Goal: Task Accomplishment & Management: Use online tool/utility

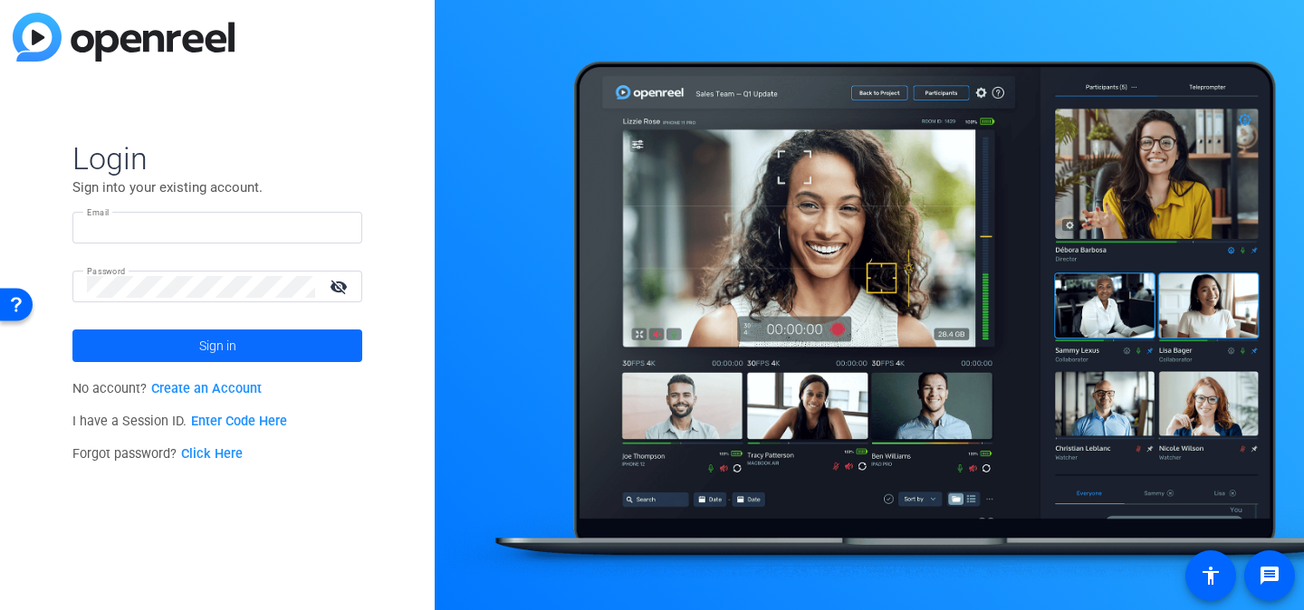
type input "interview@meetinghousetv.com"
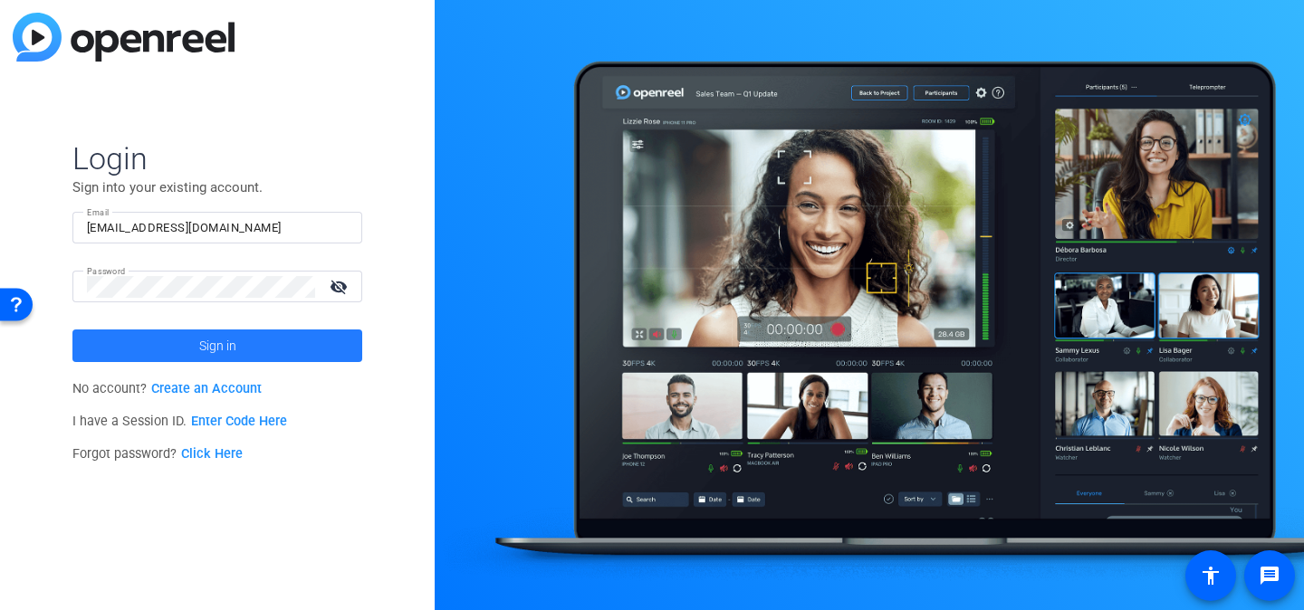
click at [315, 339] on span at bounding box center [217, 345] width 290 height 43
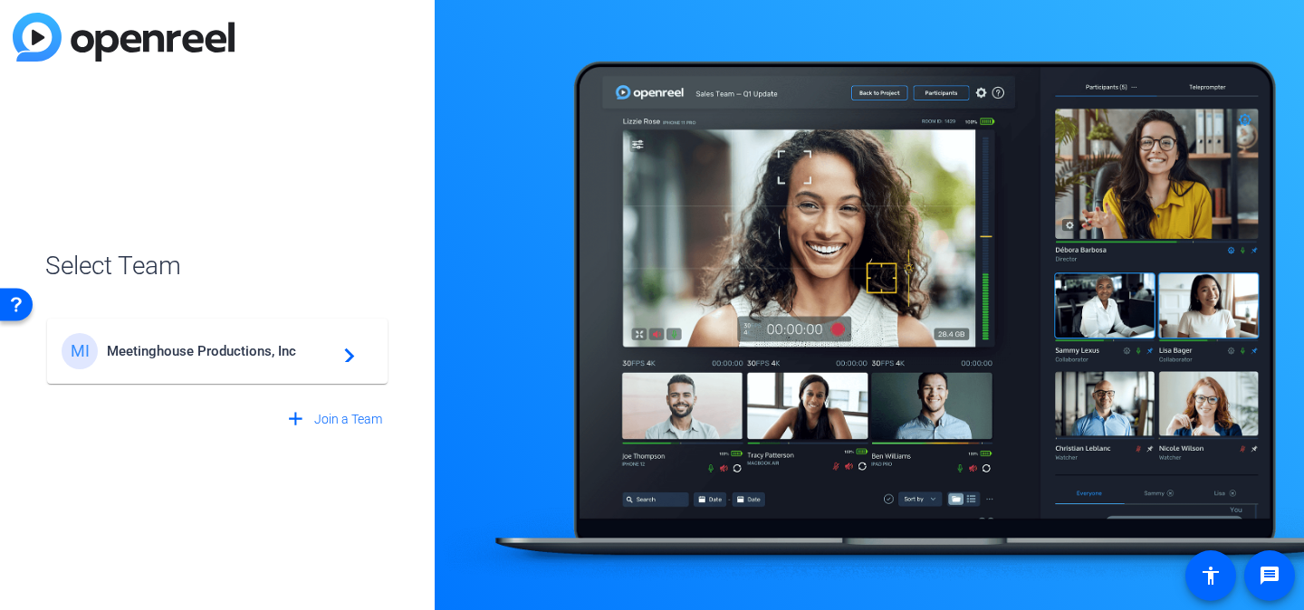
click at [315, 342] on div "MI Meetinghouse Productions, Inc navigate_next" at bounding box center [217, 351] width 311 height 36
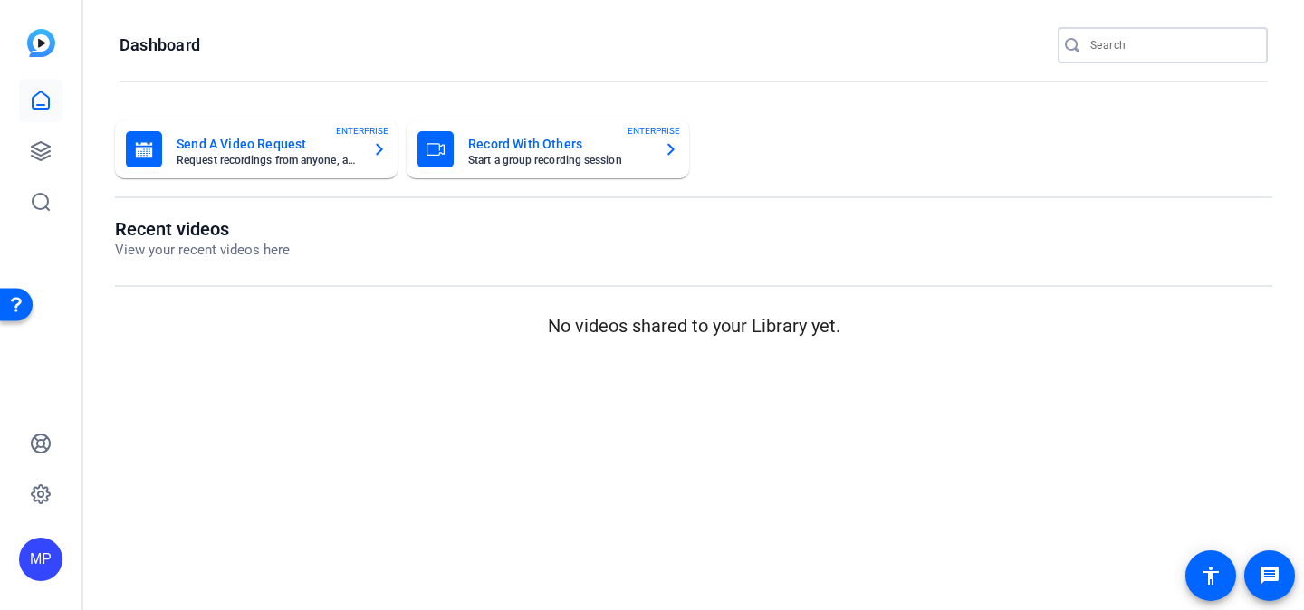
click at [1139, 44] on input "Search" at bounding box center [1171, 45] width 163 height 22
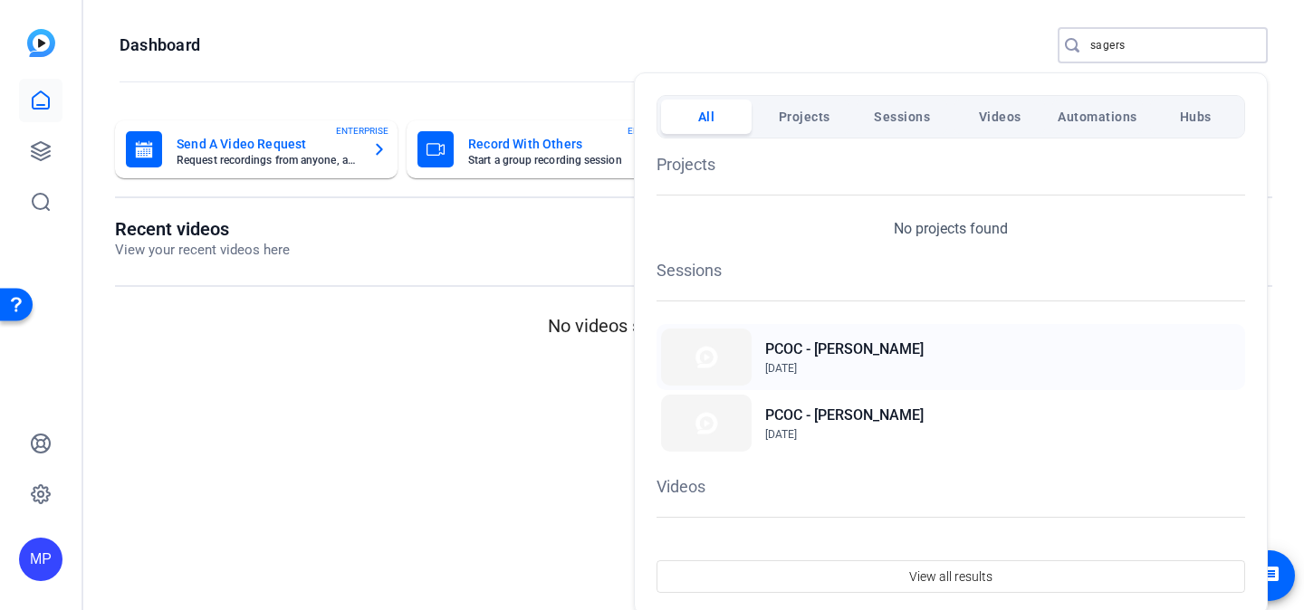
type input "sagers"
click at [829, 359] on h2 "PCOC - [PERSON_NAME]" at bounding box center [844, 350] width 158 height 22
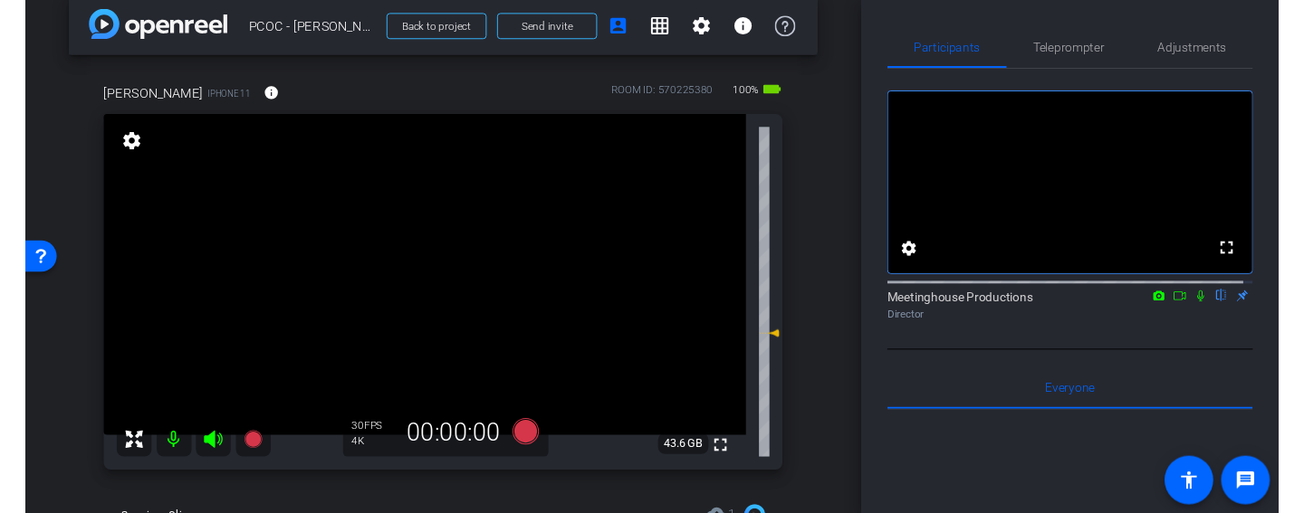
scroll to position [26, 0]
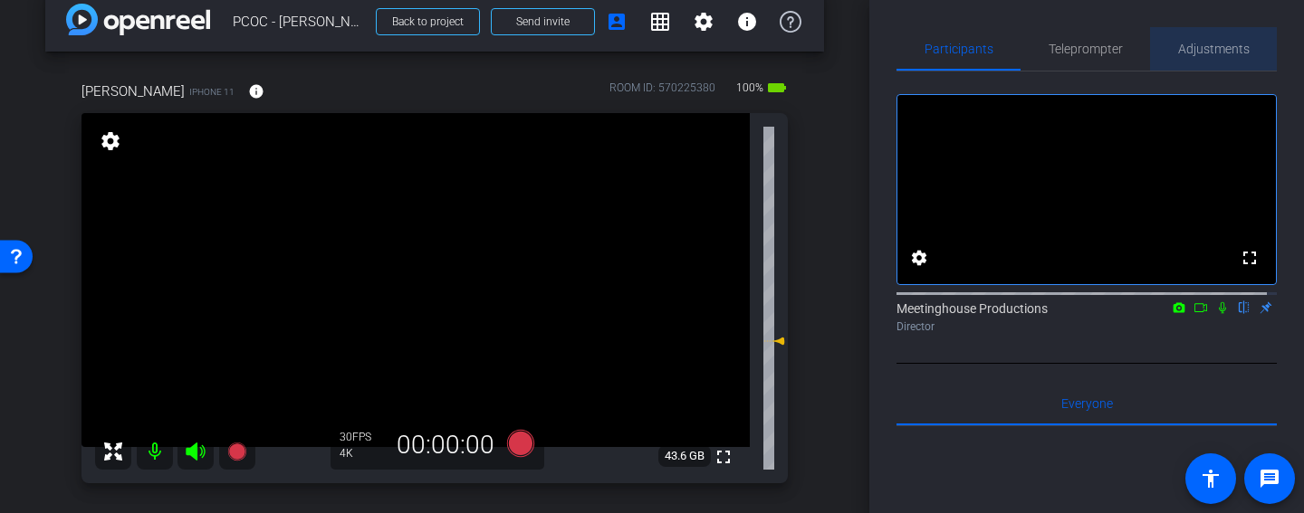
click at [1211, 43] on span "Adjustments" at bounding box center [1214, 49] width 72 height 13
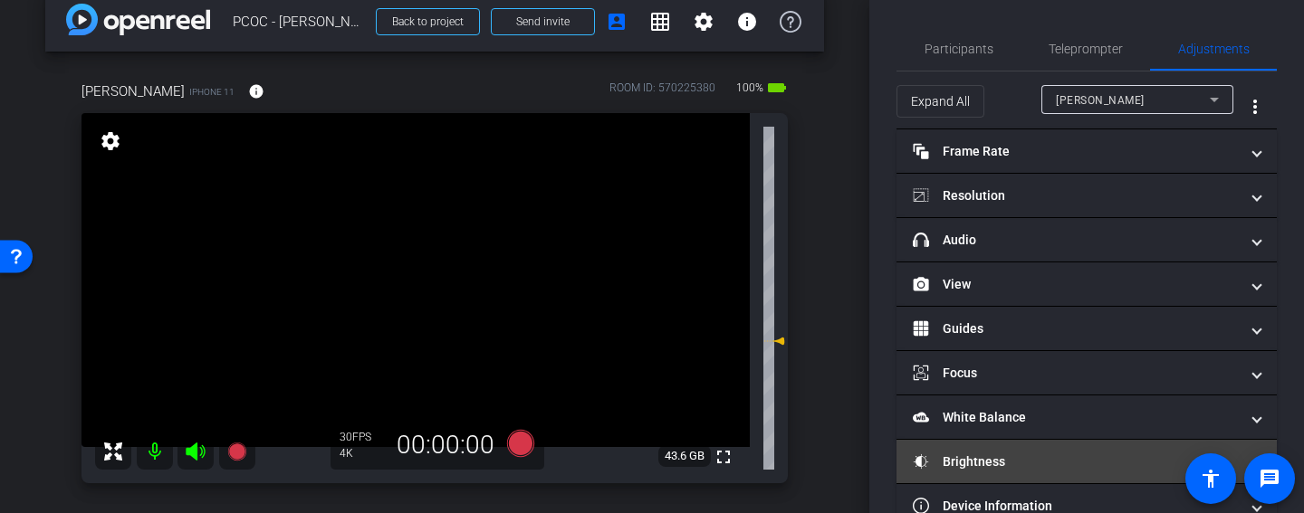
scroll to position [43, 0]
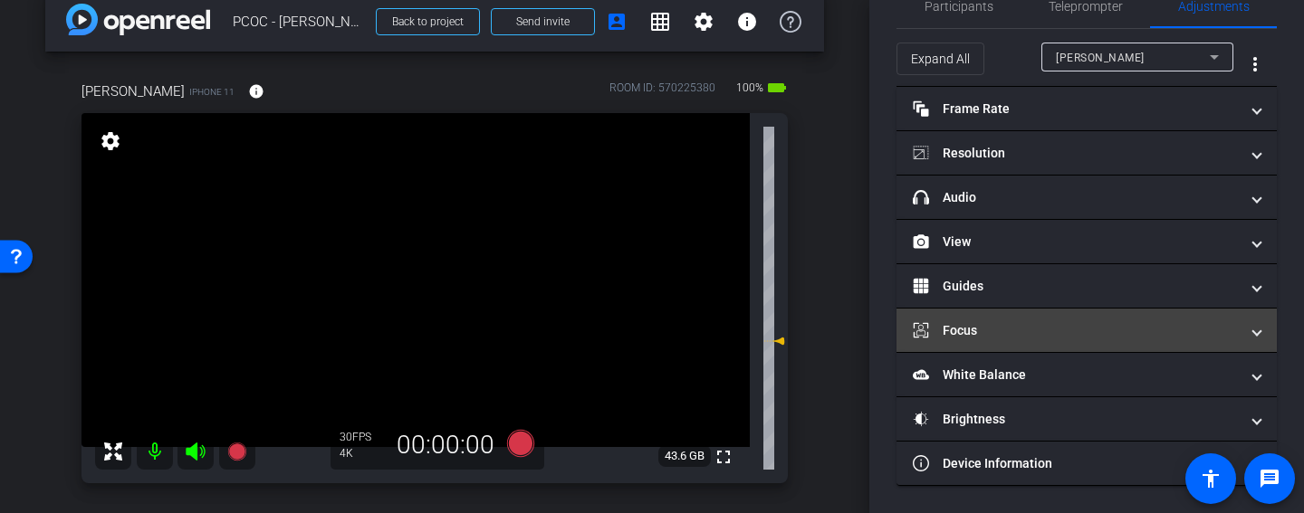
click at [1095, 318] on mat-expansion-panel-header "Focus" at bounding box center [1086, 330] width 380 height 43
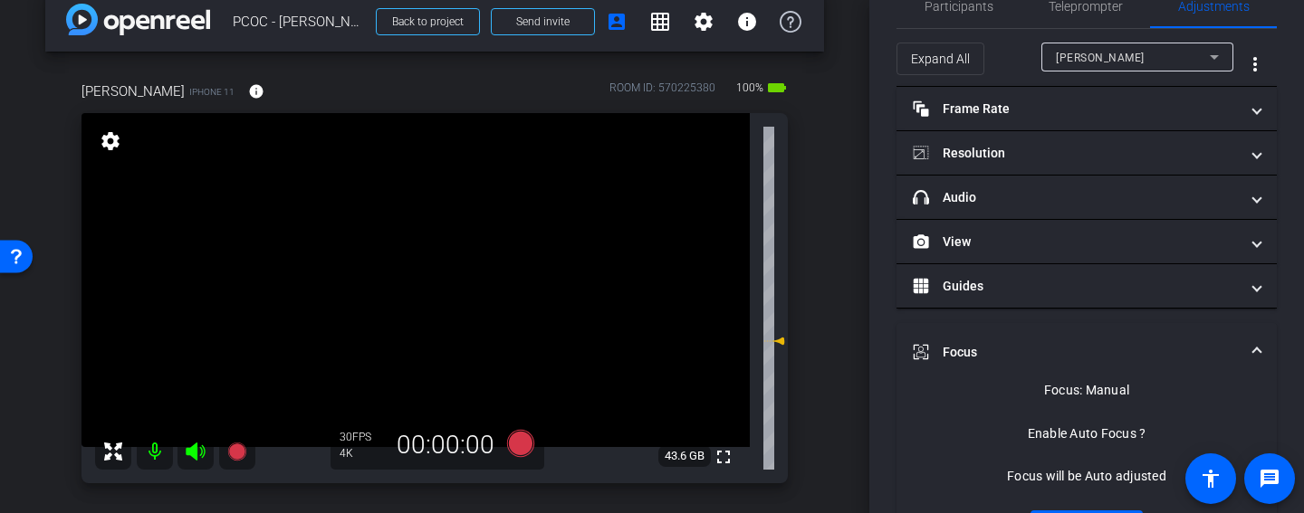
click at [421, 259] on video at bounding box center [415, 280] width 668 height 334
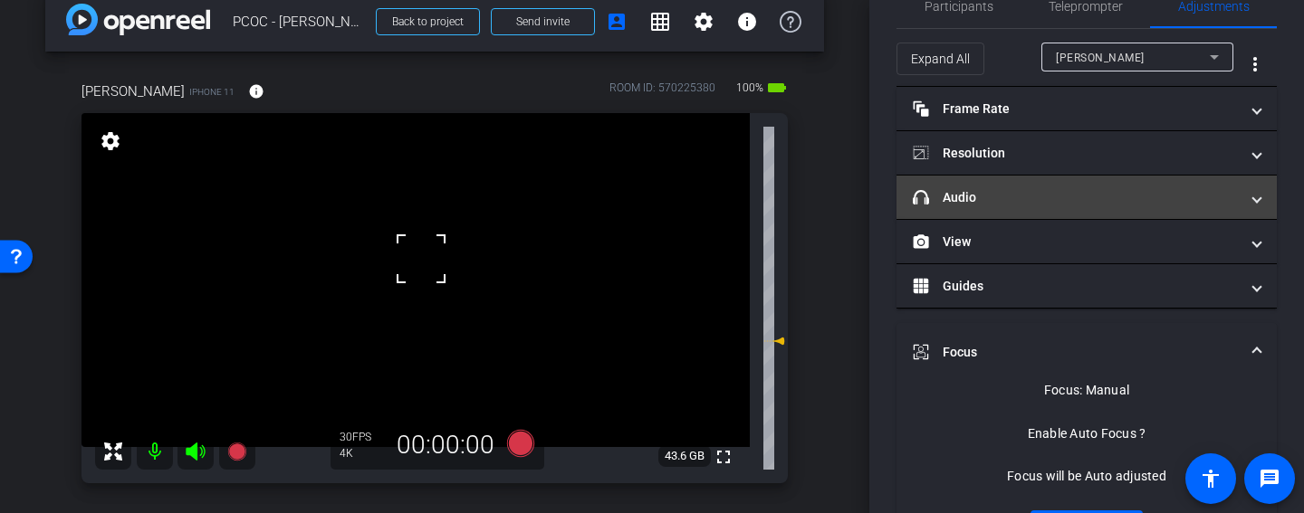
scroll to position [0, 0]
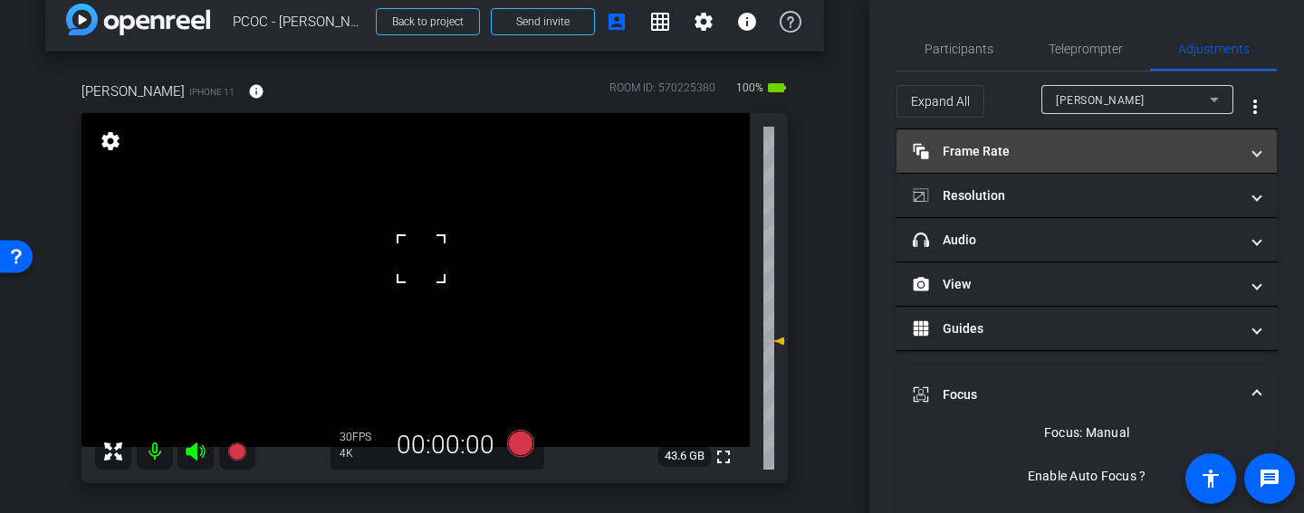
click at [1156, 168] on mat-expansion-panel-header "Frame Rate Frame Rate" at bounding box center [1086, 150] width 380 height 43
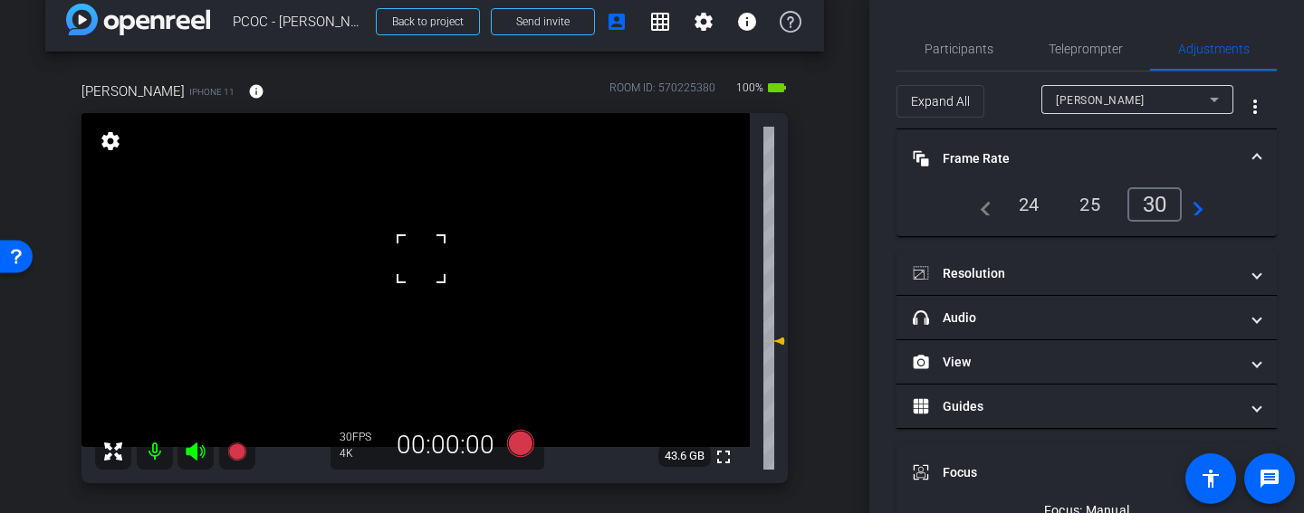
click at [1158, 154] on mat-panel-title "Frame Rate Frame Rate" at bounding box center [1076, 158] width 326 height 19
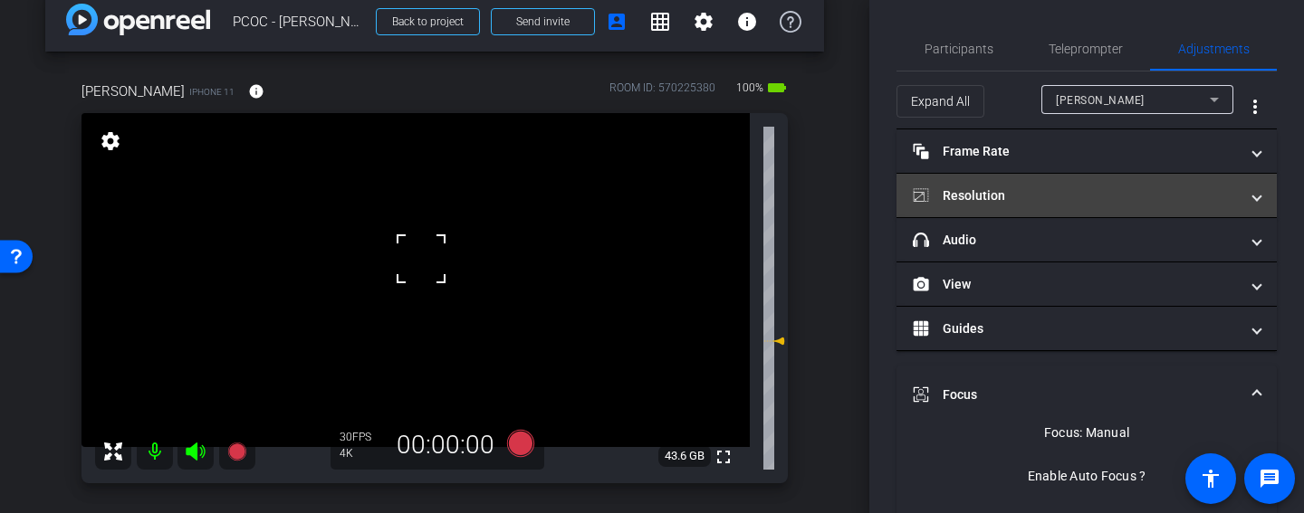
click at [1131, 210] on mat-expansion-panel-header "Resolution" at bounding box center [1086, 195] width 380 height 43
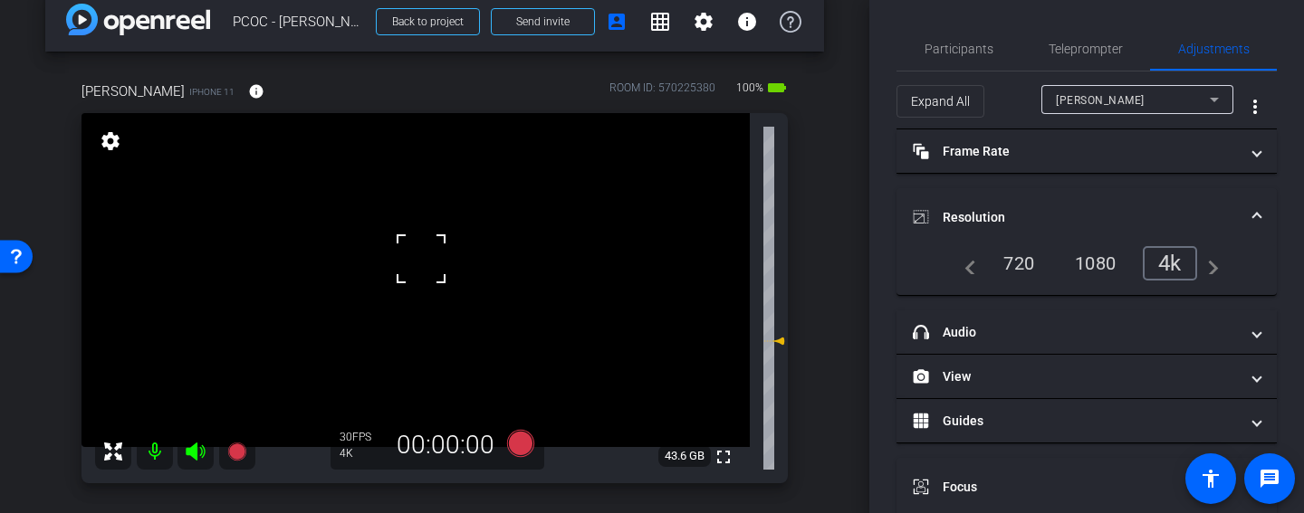
click at [1131, 210] on mat-panel-title "Resolution" at bounding box center [1076, 217] width 326 height 19
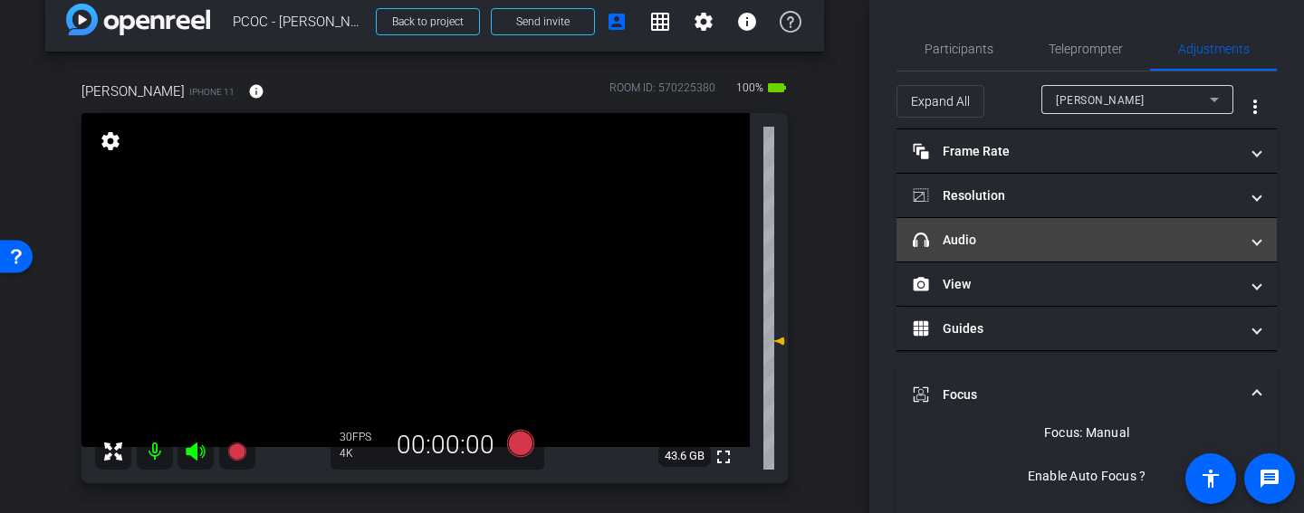
click at [1129, 253] on mat-expansion-panel-header "headphone icon Audio" at bounding box center [1086, 239] width 380 height 43
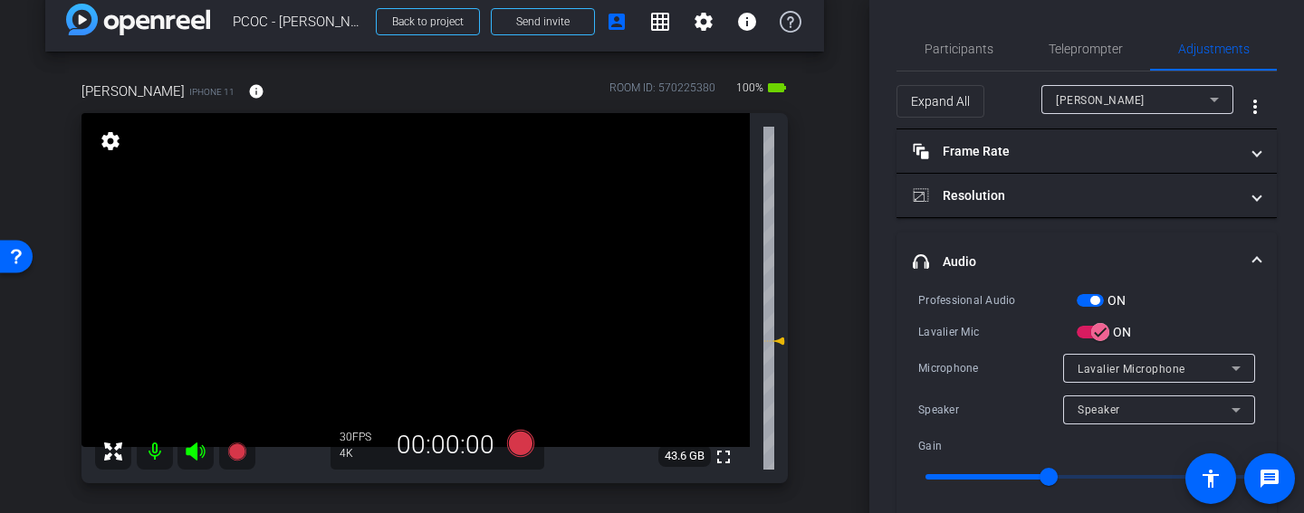
click at [1129, 253] on mat-panel-title "headphone icon Audio" at bounding box center [1076, 262] width 326 height 19
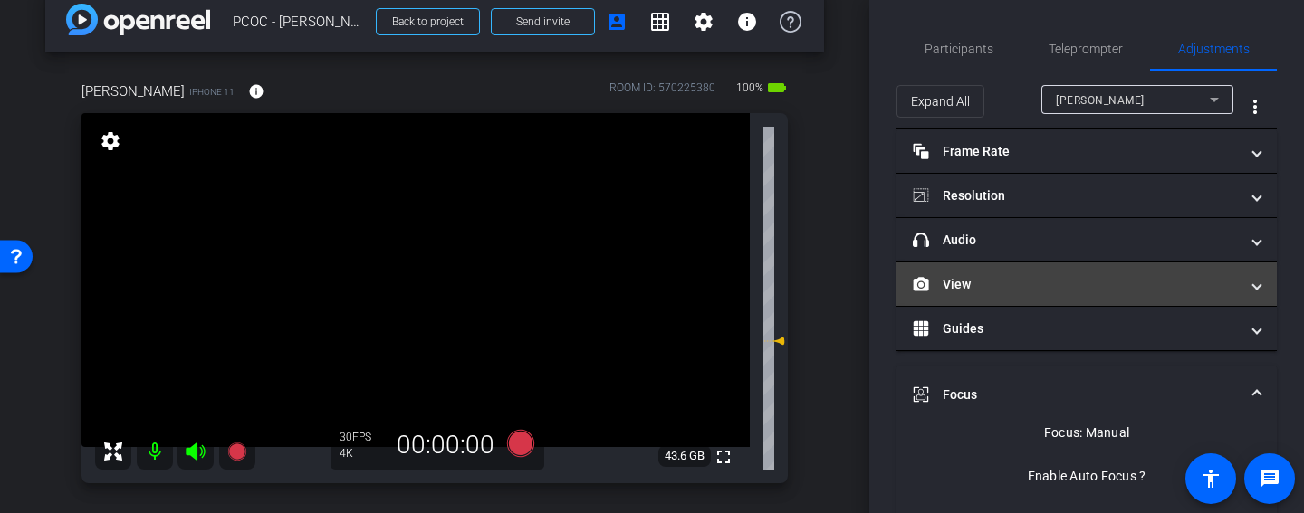
click at [1124, 292] on mat-panel-title "View" at bounding box center [1076, 284] width 326 height 19
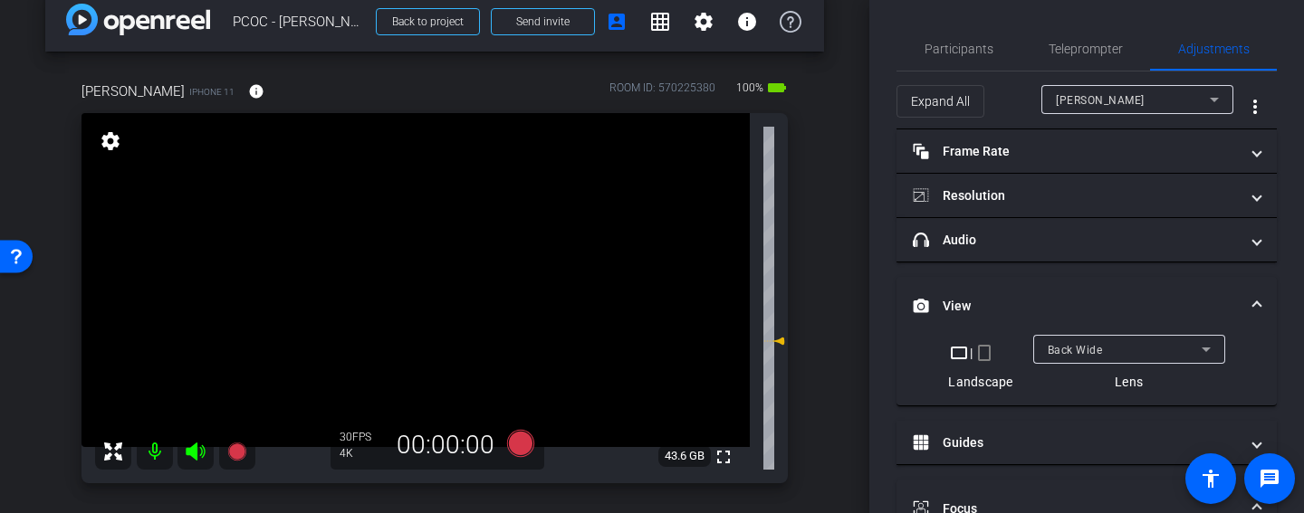
click at [1124, 292] on mat-expansion-panel-header "View" at bounding box center [1086, 306] width 380 height 58
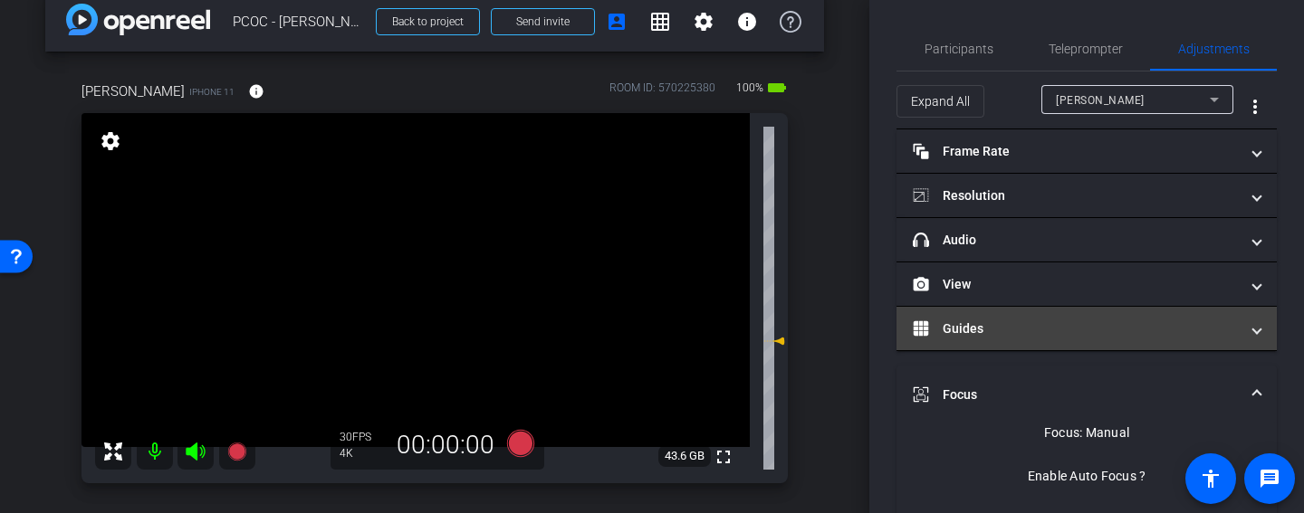
click at [1110, 322] on mat-panel-title "Guides" at bounding box center [1076, 329] width 326 height 19
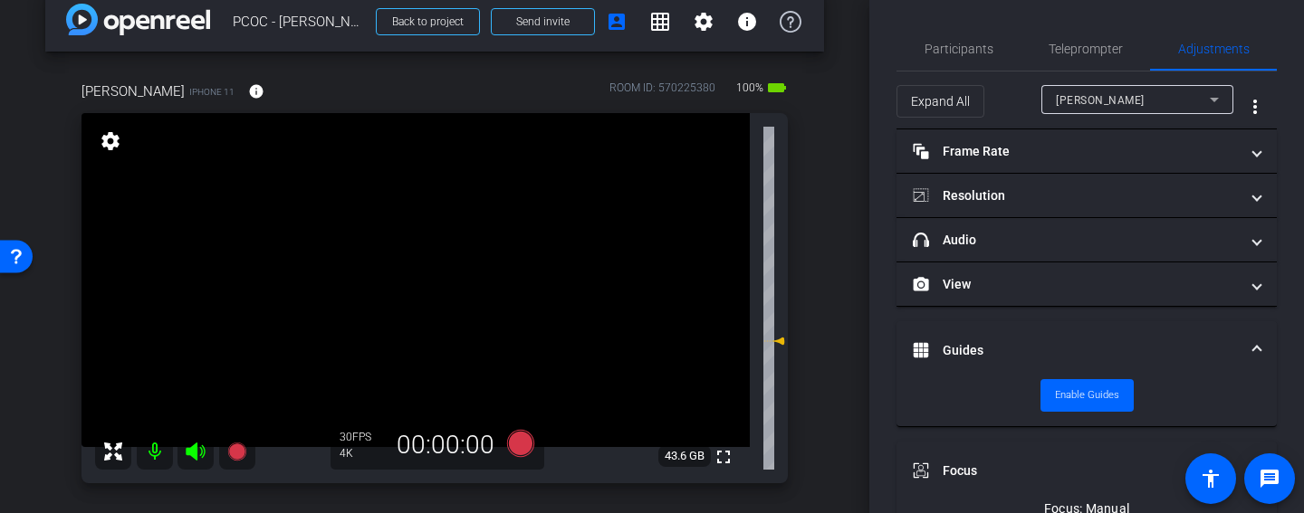
click at [1105, 340] on mat-expansion-panel-header "Guides" at bounding box center [1086, 350] width 380 height 58
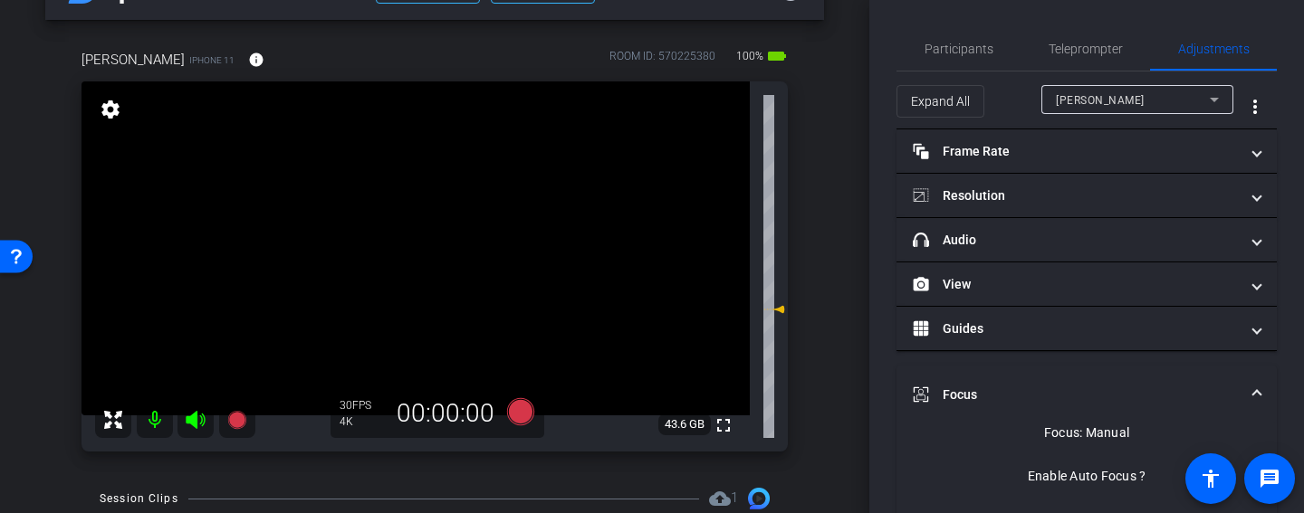
scroll to position [68, 0]
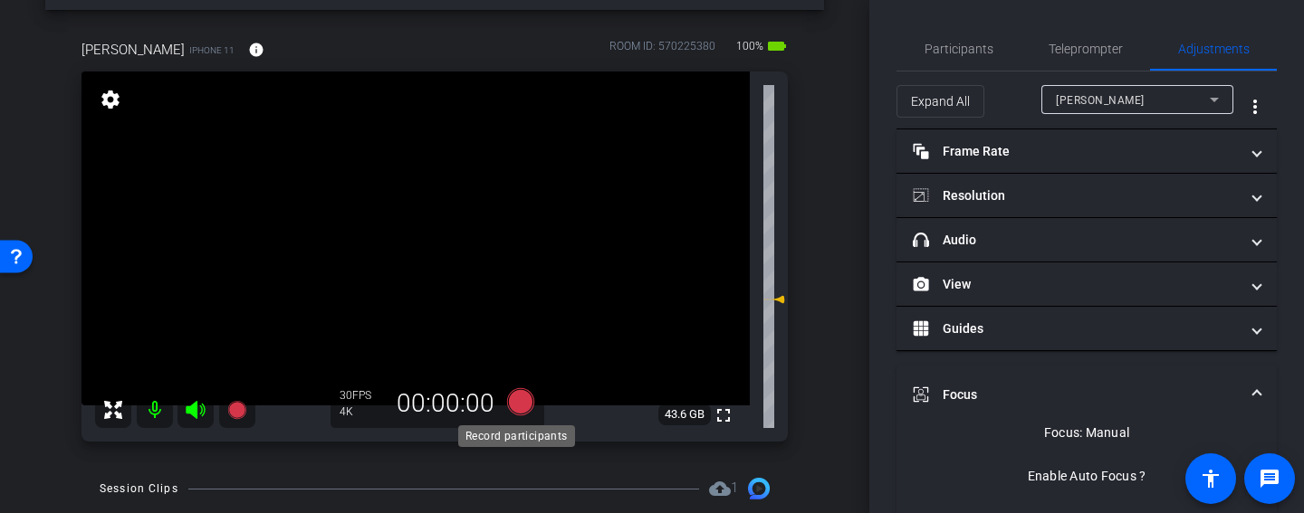
click at [523, 398] on icon at bounding box center [520, 401] width 27 height 27
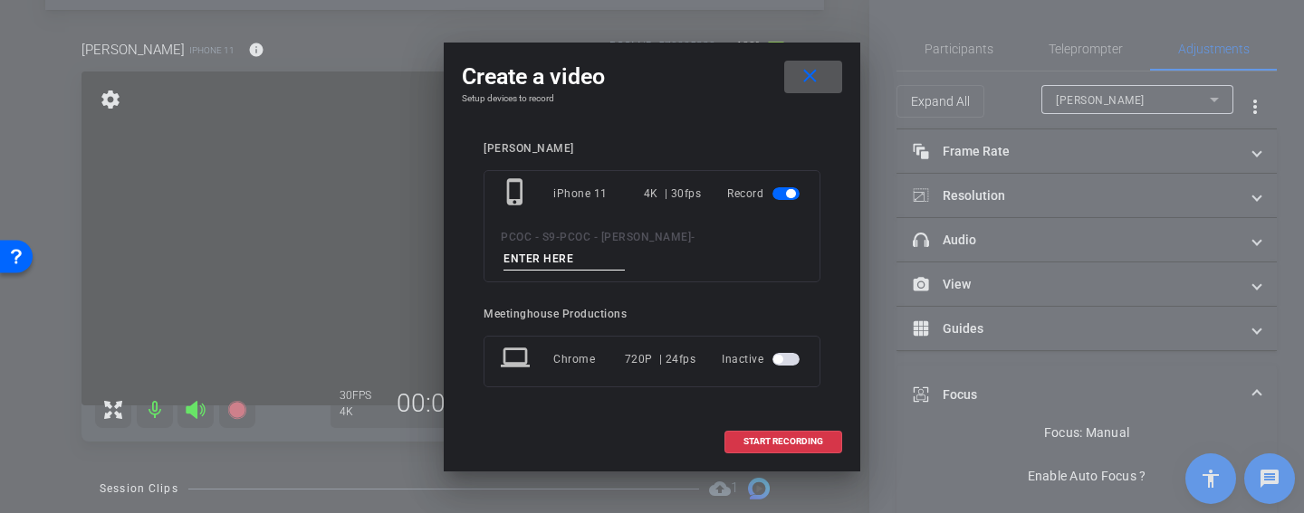
click at [589, 265] on input at bounding box center [563, 259] width 121 height 23
type input "902 test"
click at [820, 455] on span at bounding box center [783, 441] width 116 height 43
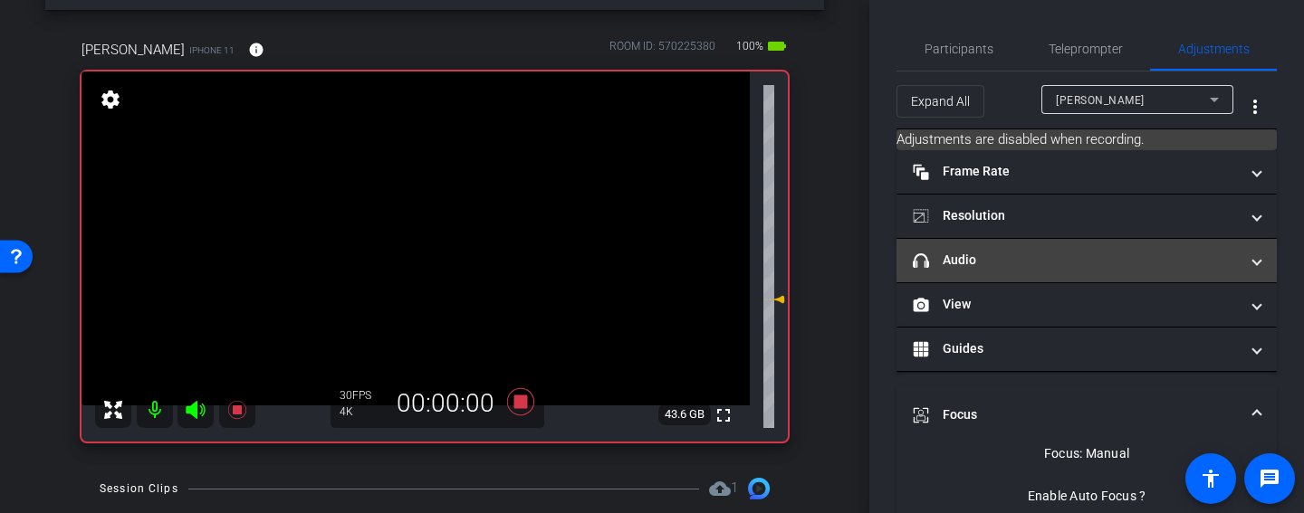
click at [1157, 264] on mat-panel-title "headphone icon Audio" at bounding box center [1076, 260] width 326 height 19
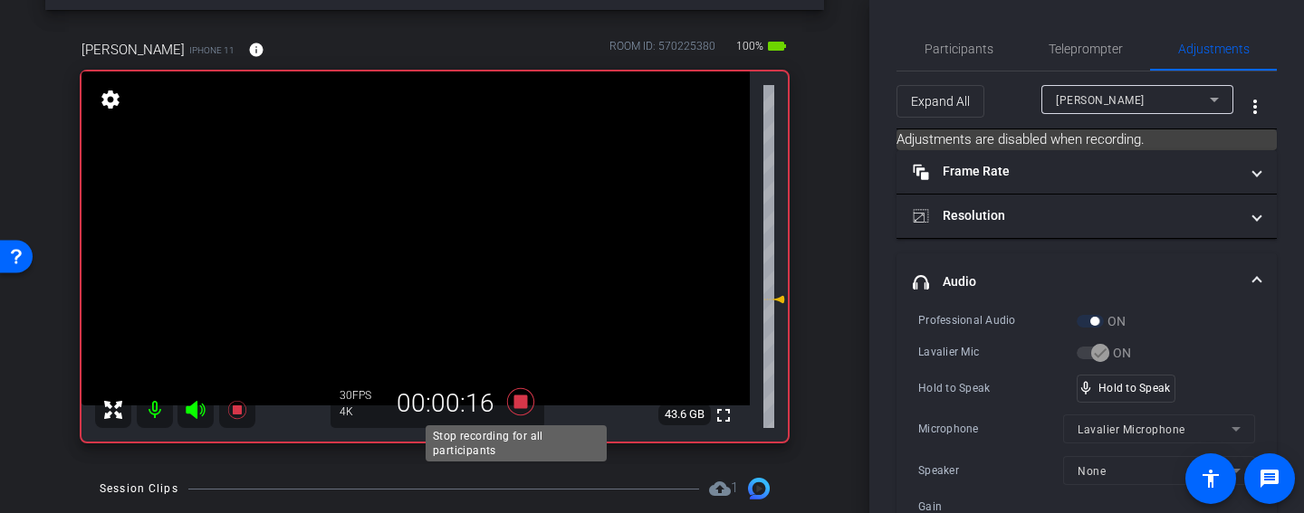
click at [522, 402] on icon at bounding box center [520, 401] width 27 height 27
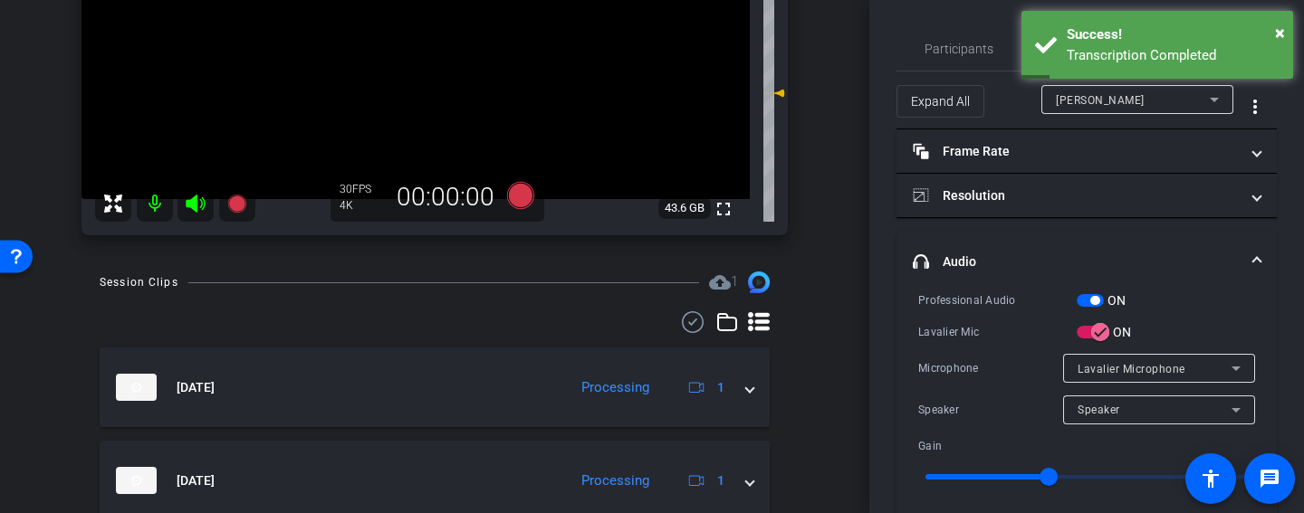
scroll to position [414, 0]
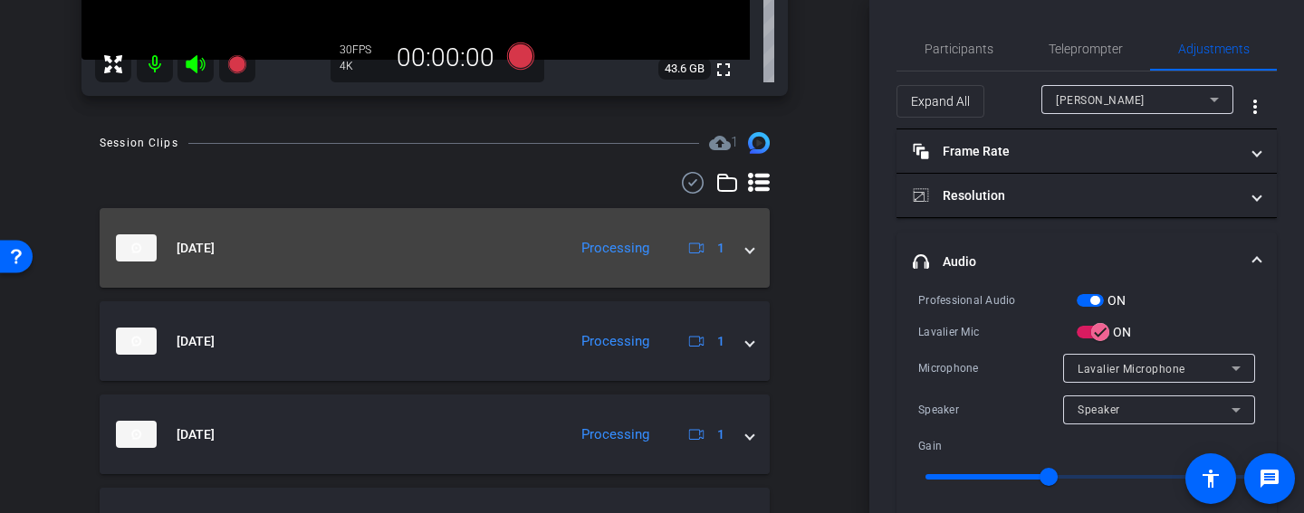
click at [746, 249] on span at bounding box center [749, 248] width 7 height 19
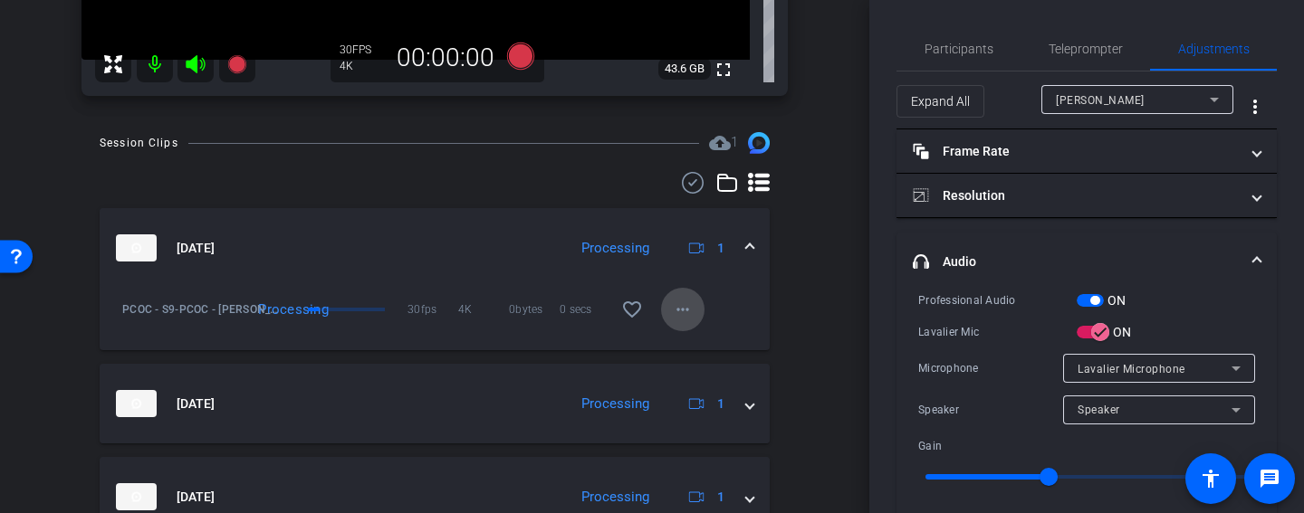
click at [672, 316] on mat-icon "more_horiz" at bounding box center [683, 310] width 22 height 22
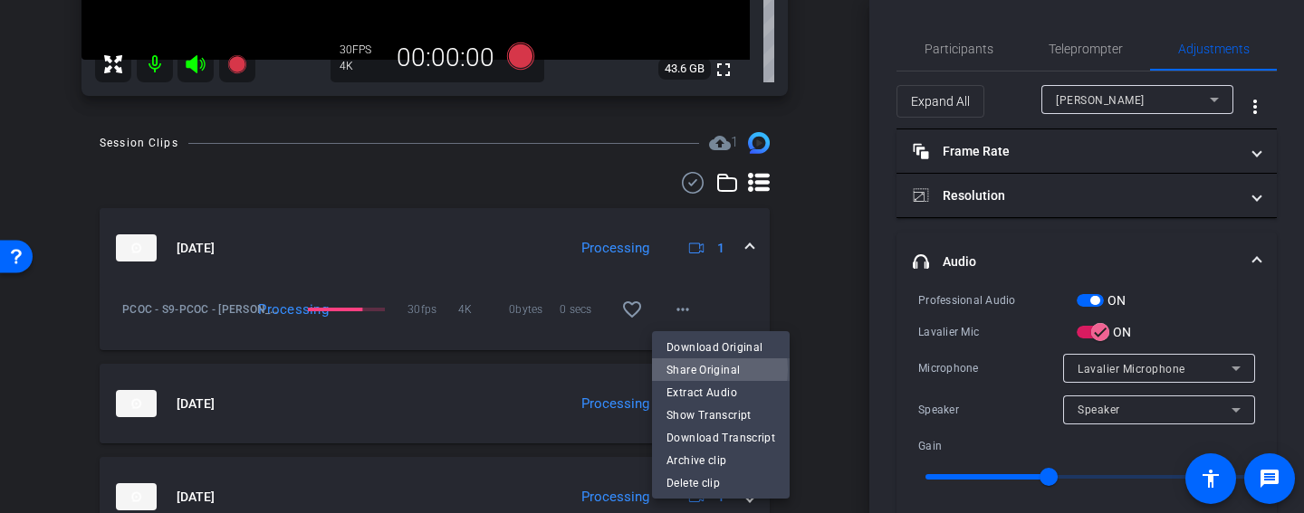
click at [686, 370] on span "Share Original" at bounding box center [720, 370] width 109 height 22
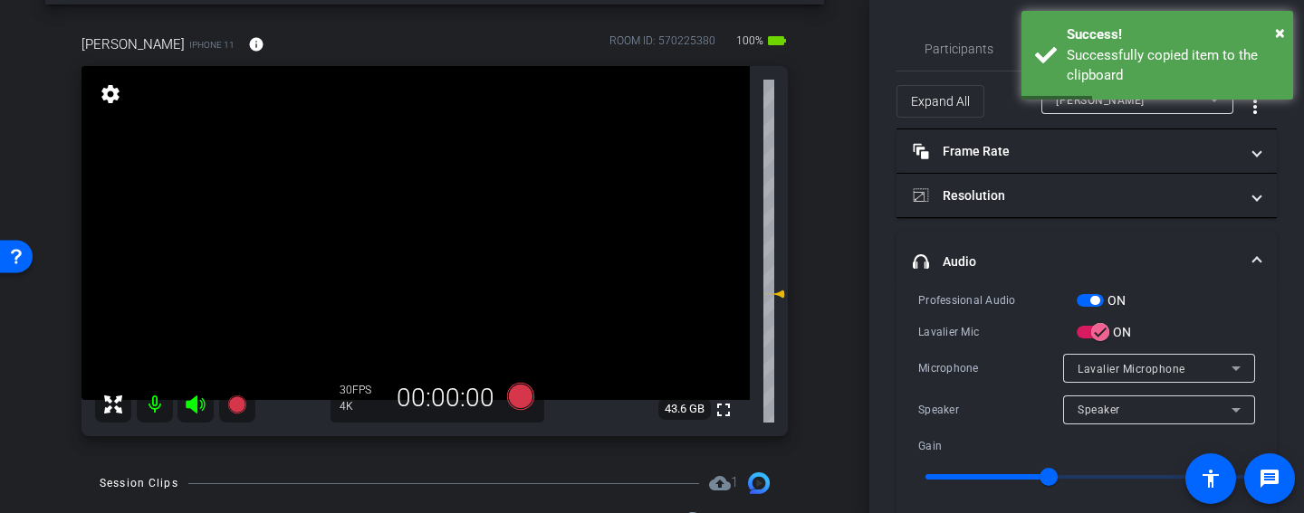
scroll to position [63, 0]
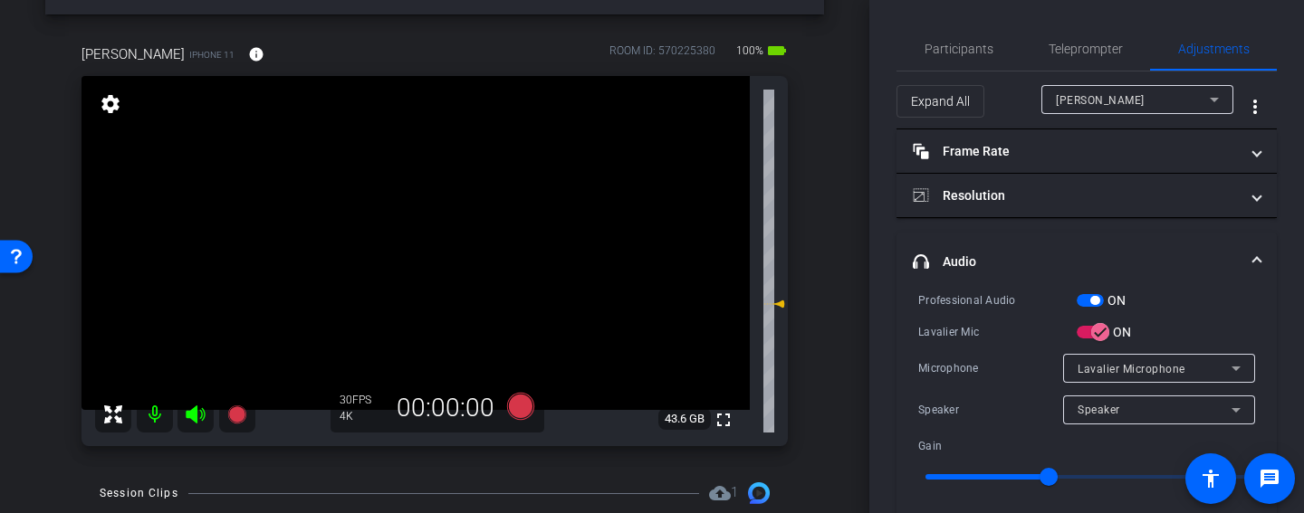
click at [1253, 254] on span at bounding box center [1256, 262] width 7 height 19
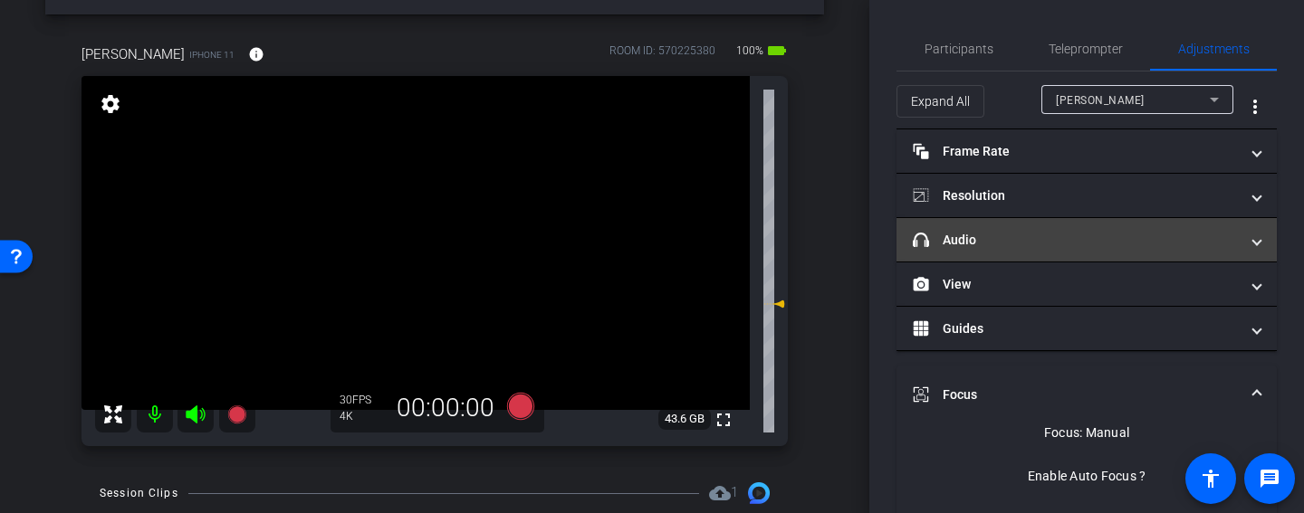
click at [1198, 237] on mat-panel-title "headphone icon Audio" at bounding box center [1076, 240] width 326 height 19
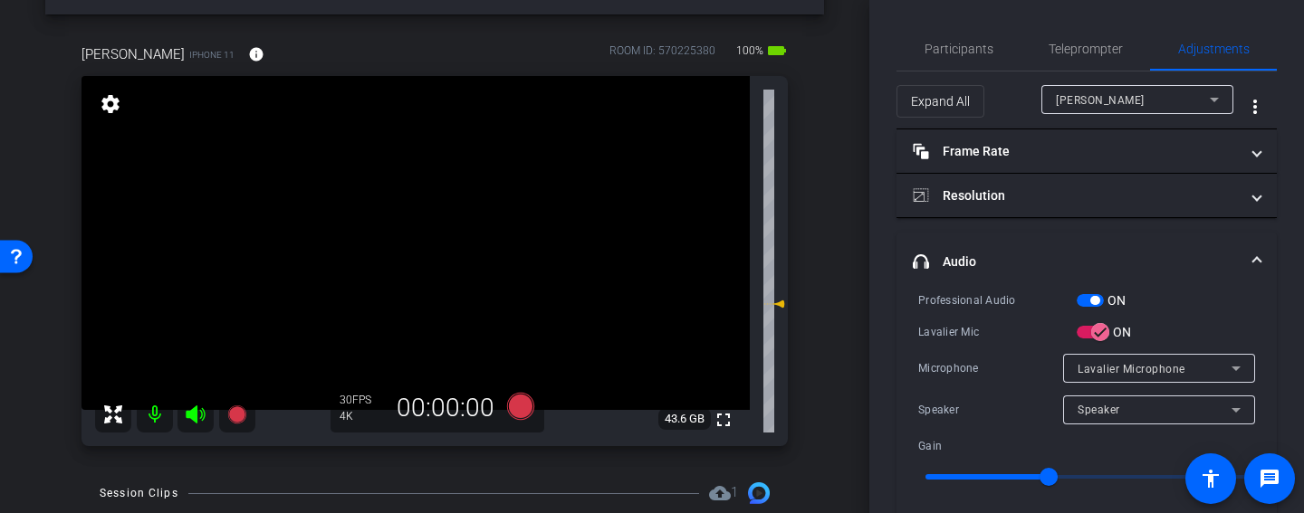
scroll to position [90, 0]
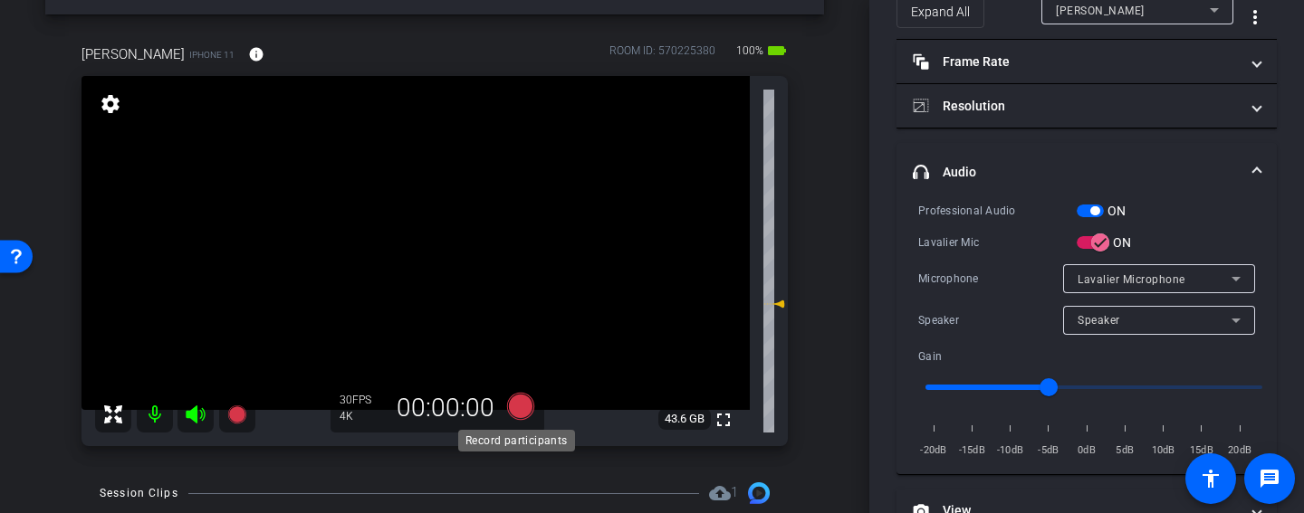
click at [520, 407] on icon at bounding box center [520, 406] width 27 height 27
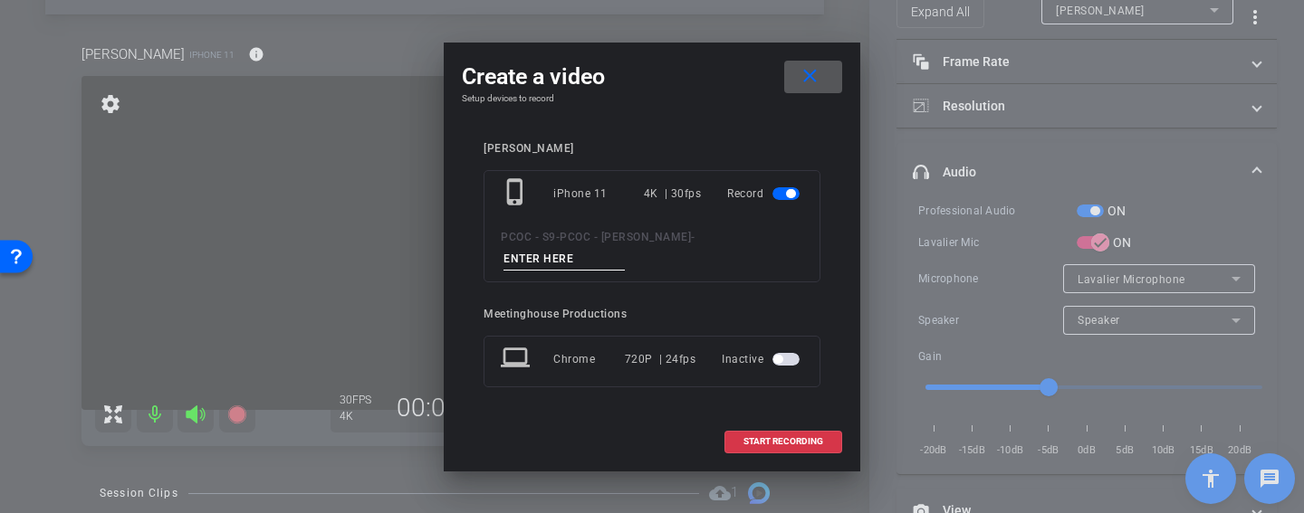
click at [575, 260] on input at bounding box center [563, 259] width 121 height 23
type input "902 story 1"
click at [800, 437] on span "START RECORDING" at bounding box center [783, 441] width 80 height 9
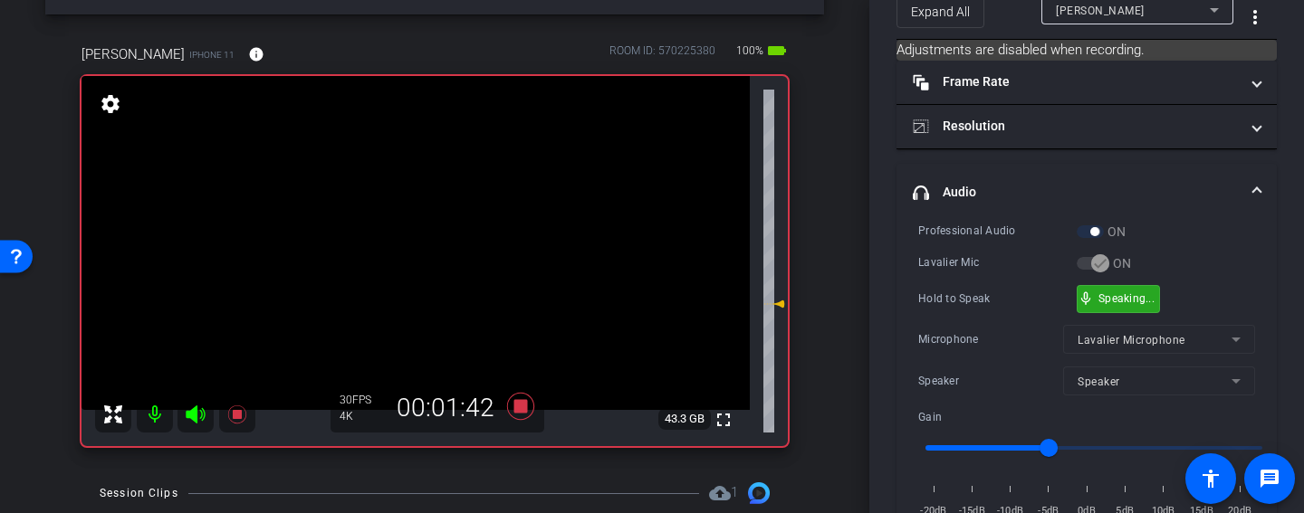
click at [1093, 302] on span "mic_none" at bounding box center [1086, 299] width 16 height 16
click at [1152, 305] on div "mic_none Speaking..." at bounding box center [1118, 299] width 81 height 26
click at [1141, 304] on div "mic_none Speaking..." at bounding box center [1118, 299] width 81 height 26
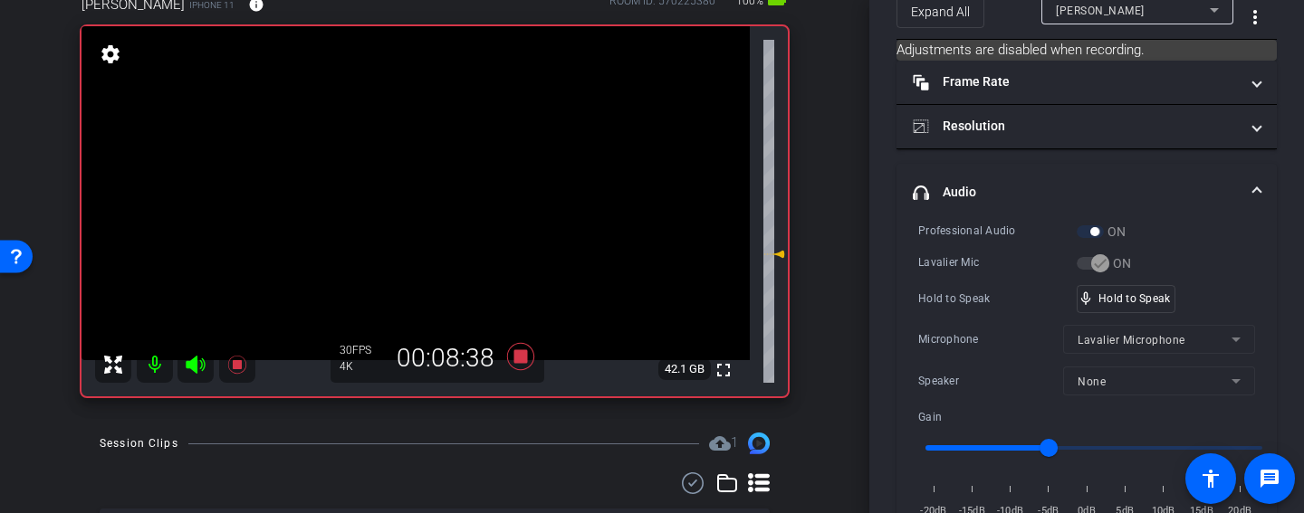
scroll to position [98, 0]
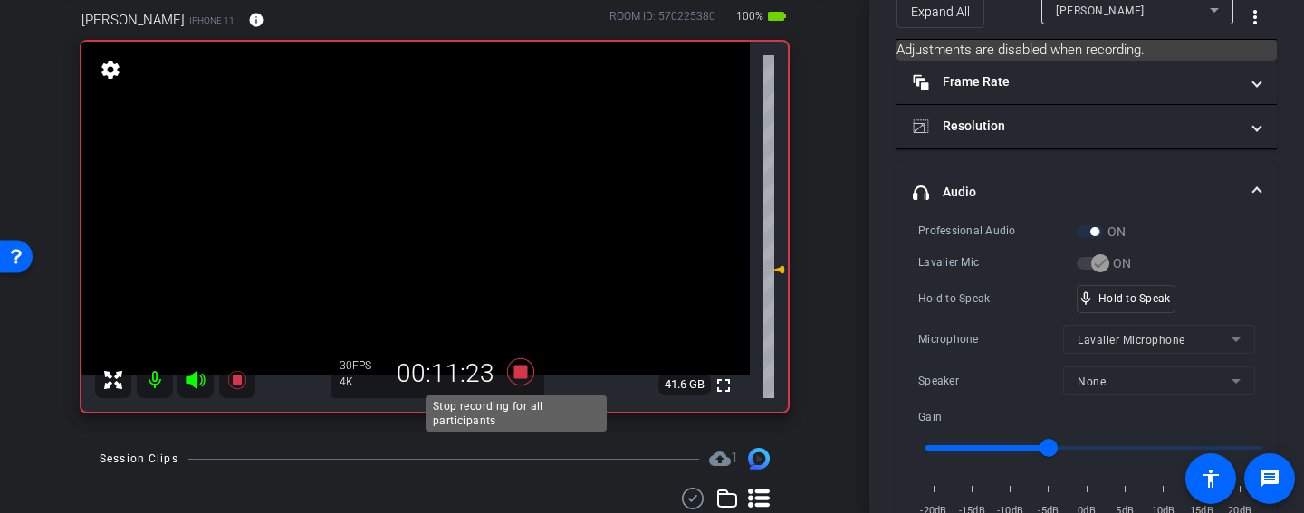
click at [513, 367] on icon at bounding box center [520, 372] width 27 height 27
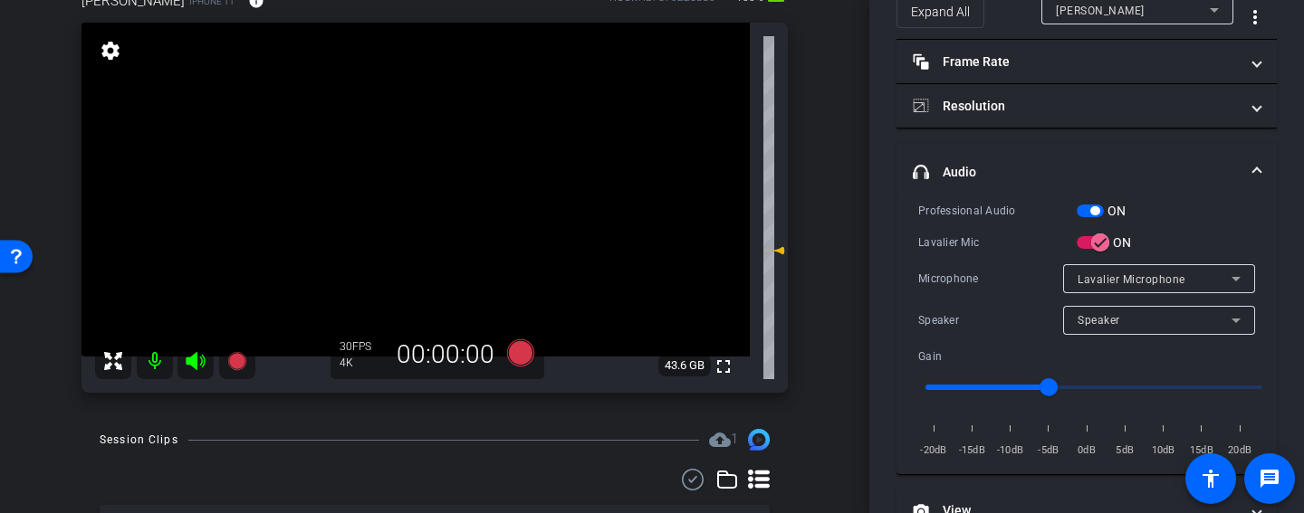
scroll to position [120, 0]
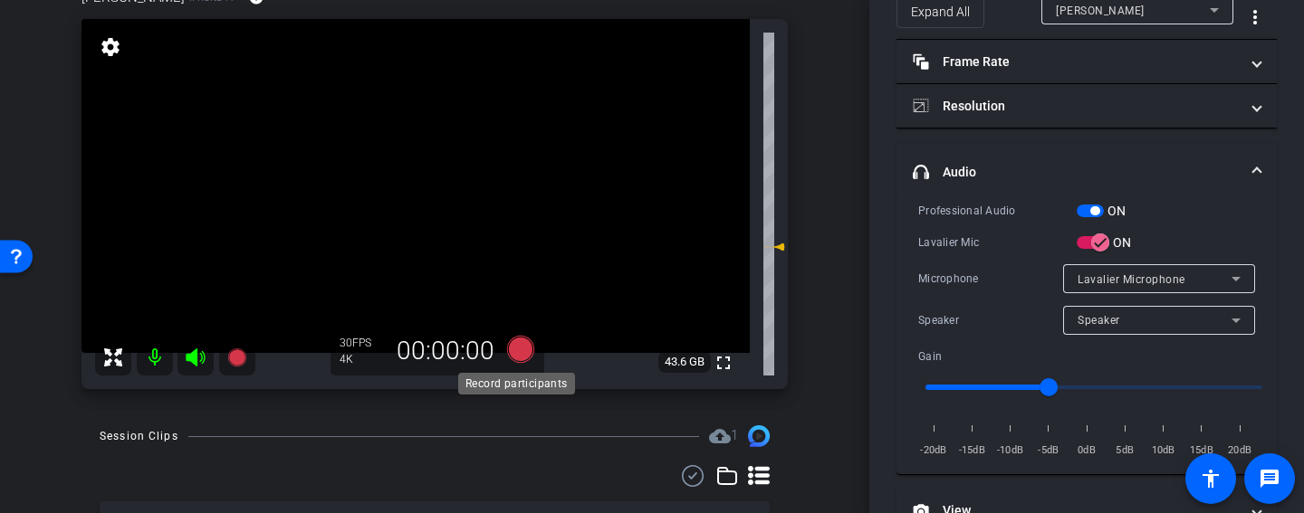
click at [520, 356] on icon at bounding box center [520, 349] width 27 height 27
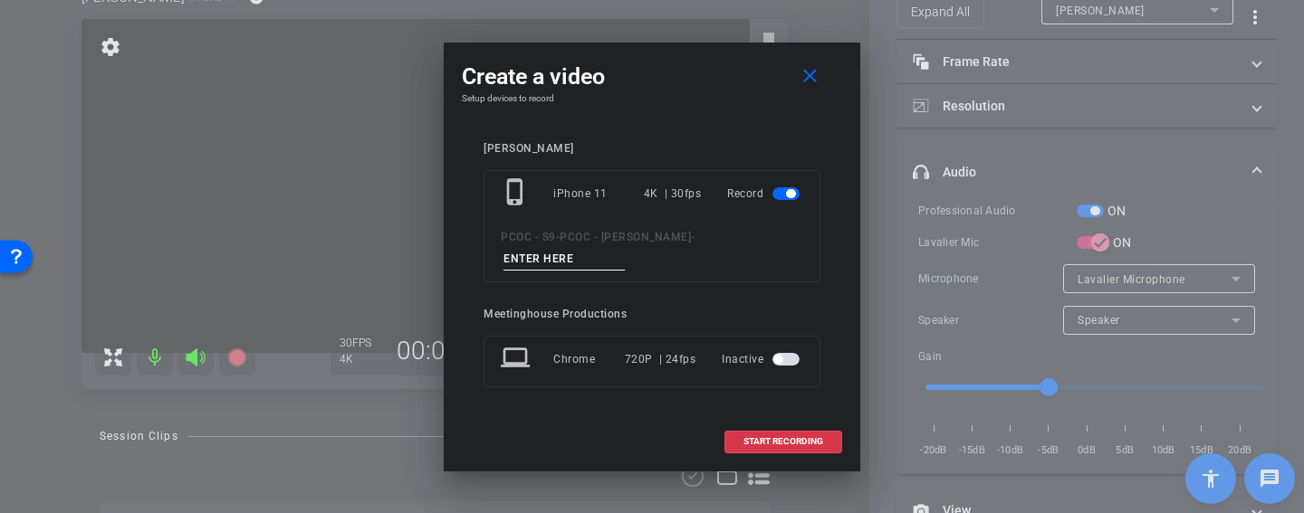
click at [604, 256] on input at bounding box center [563, 259] width 121 height 23
type input "902 story 2"
click at [773, 438] on span "START RECORDING" at bounding box center [783, 441] width 80 height 9
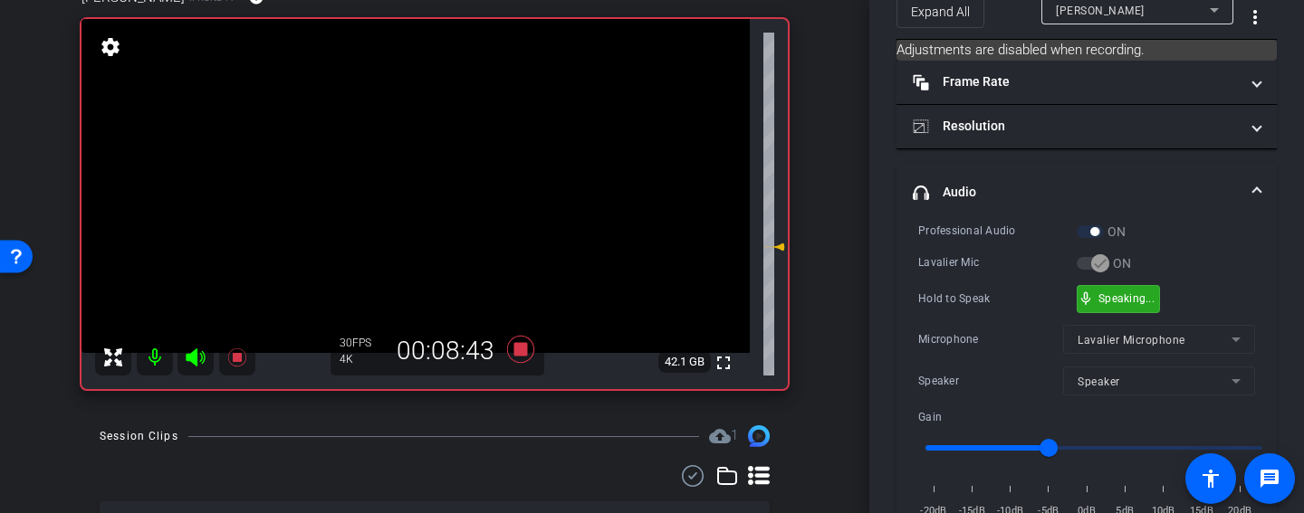
click at [1115, 305] on div "mic_none Speaking..." at bounding box center [1118, 299] width 81 height 26
click at [1150, 305] on div "mic_none Speaking..." at bounding box center [1118, 299] width 81 height 26
click at [1137, 303] on div "mic_none Speaking..." at bounding box center [1118, 299] width 81 height 26
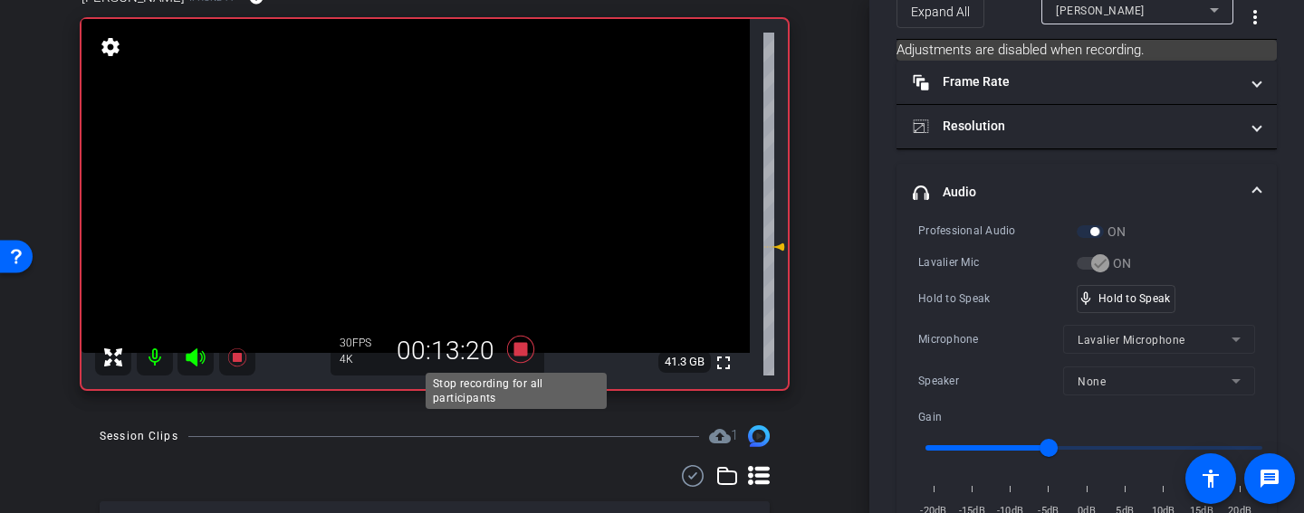
click at [516, 350] on icon at bounding box center [520, 349] width 27 height 27
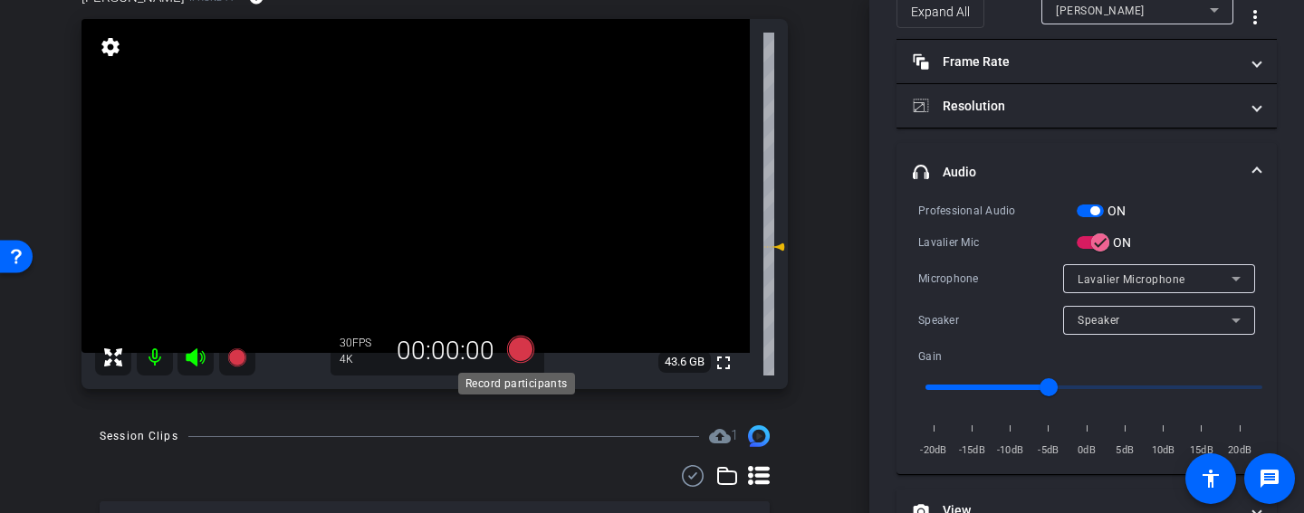
click at [508, 352] on icon at bounding box center [520, 349] width 27 height 27
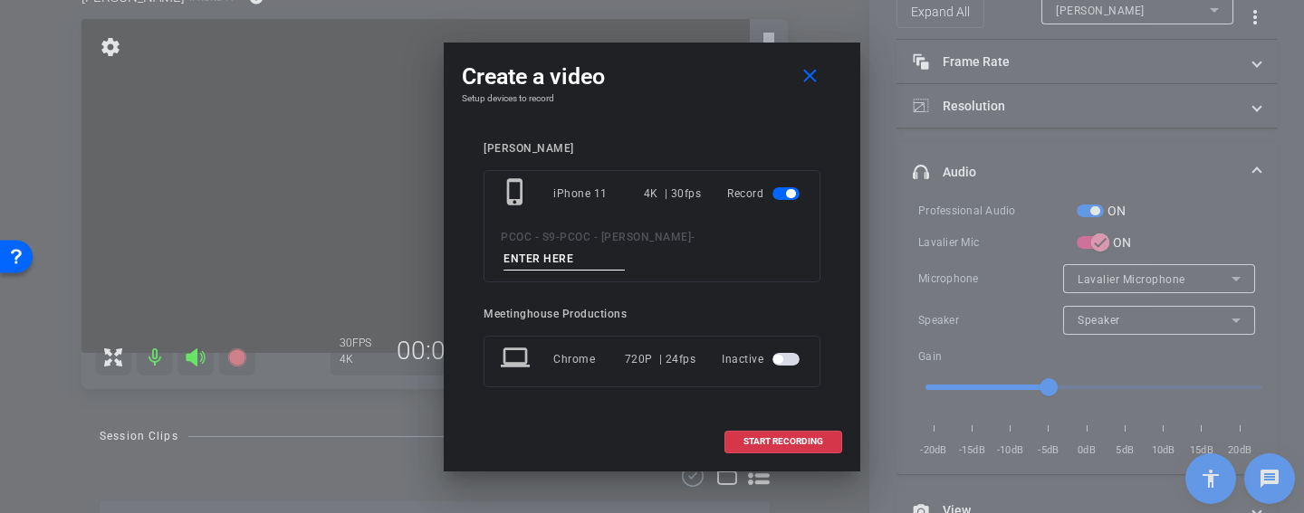
click at [618, 262] on input at bounding box center [563, 259] width 121 height 23
type input "902 story 3"
click at [808, 446] on span "START RECORDING" at bounding box center [783, 441] width 80 height 9
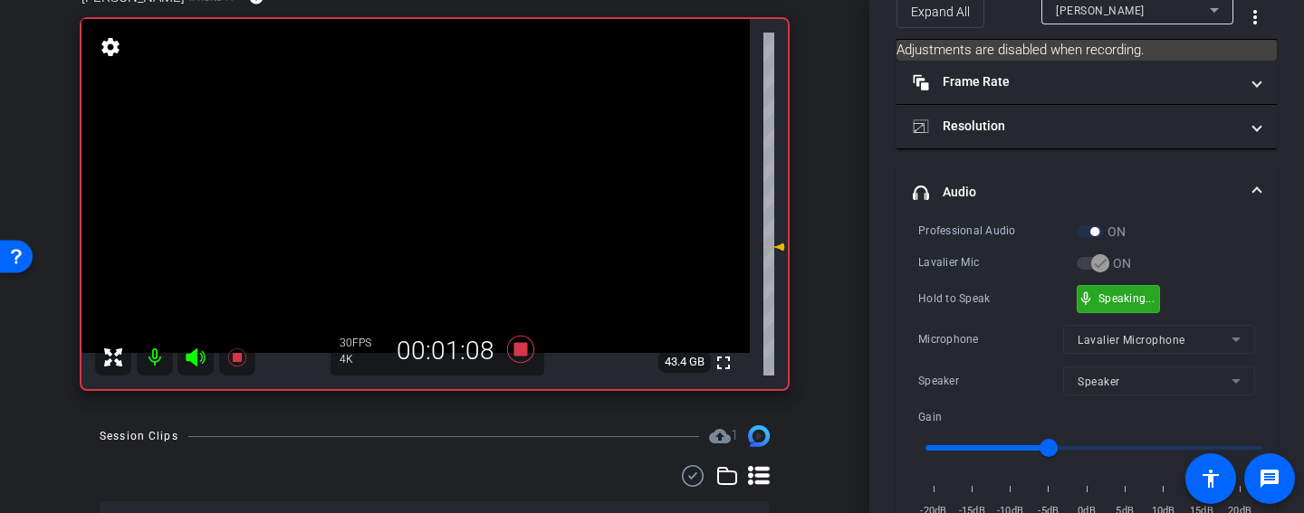
click at [1136, 289] on div "mic_none Speaking..." at bounding box center [1118, 299] width 81 height 26
click at [1134, 308] on div "mic_none Speaking..." at bounding box center [1118, 299] width 81 height 26
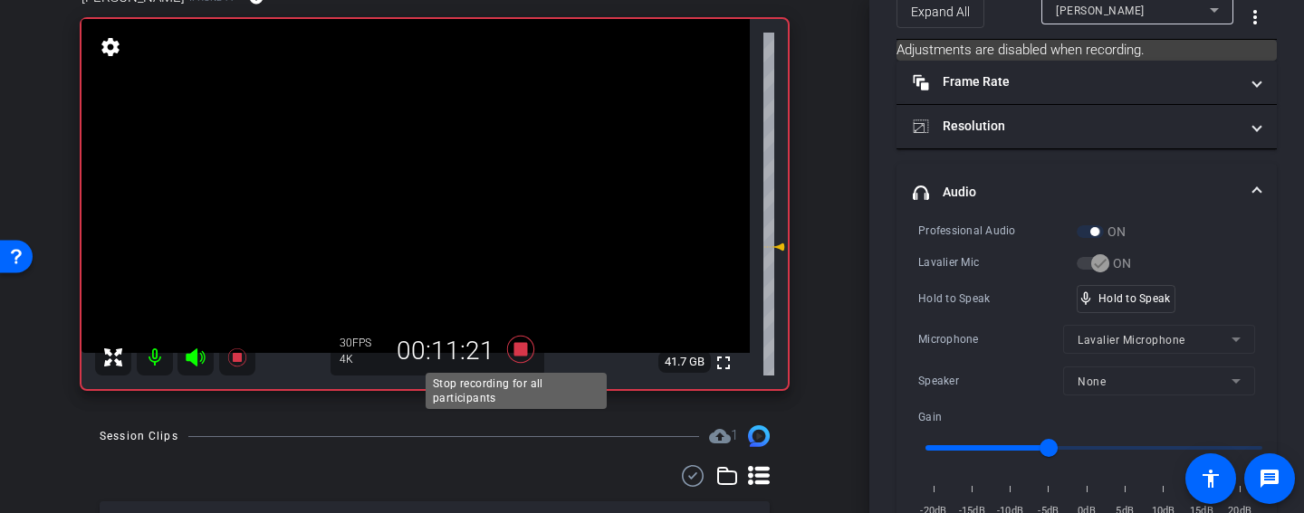
click at [522, 351] on icon at bounding box center [520, 349] width 43 height 33
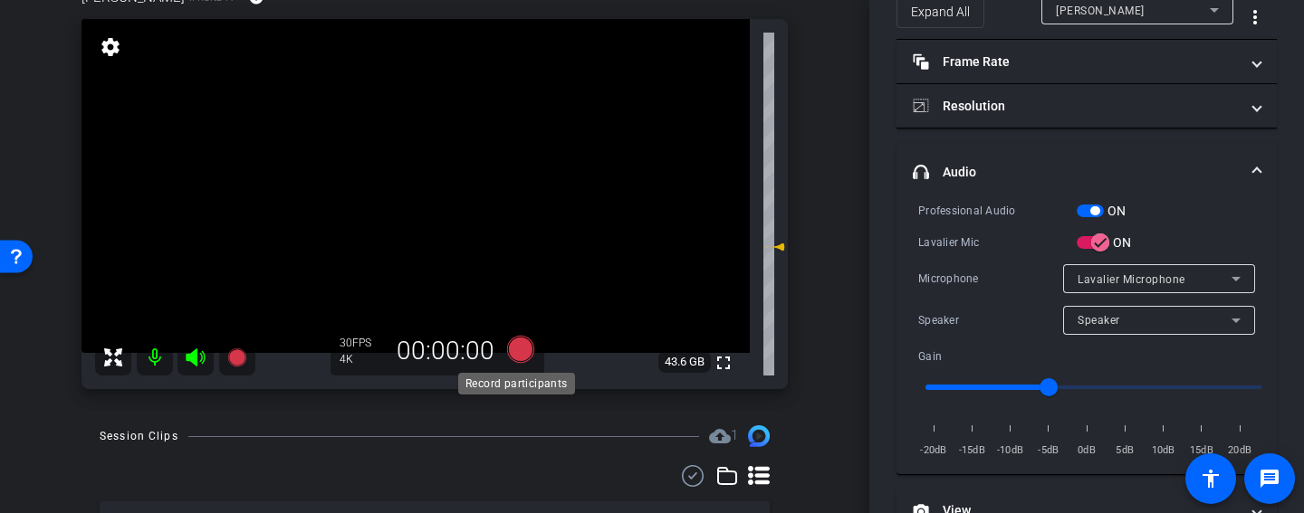
click at [508, 349] on icon at bounding box center [520, 349] width 27 height 27
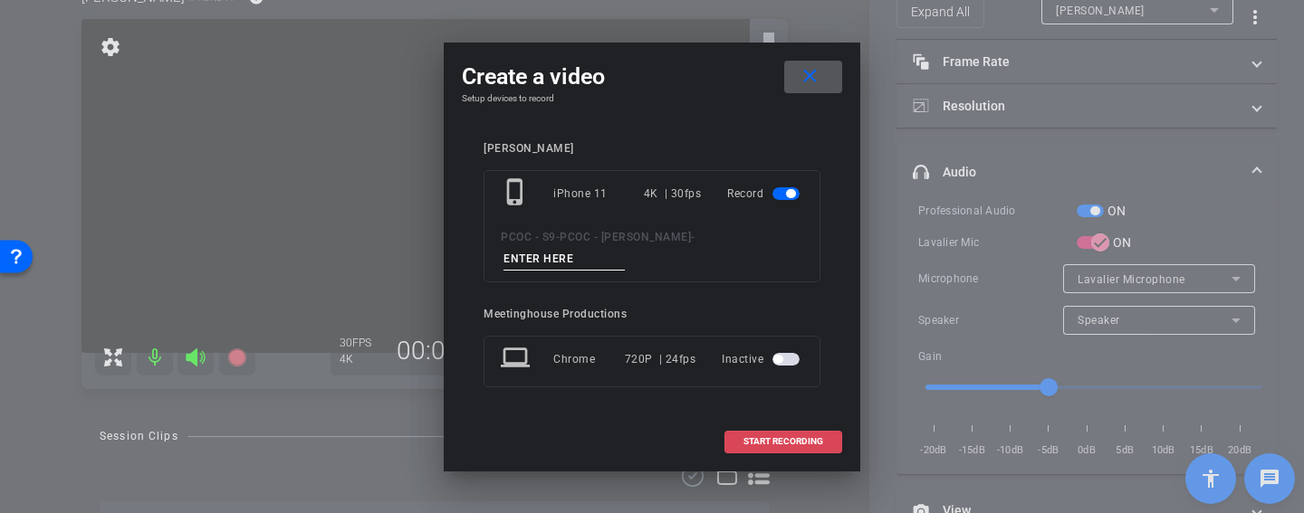
click at [790, 443] on span "START RECORDING" at bounding box center [783, 441] width 80 height 9
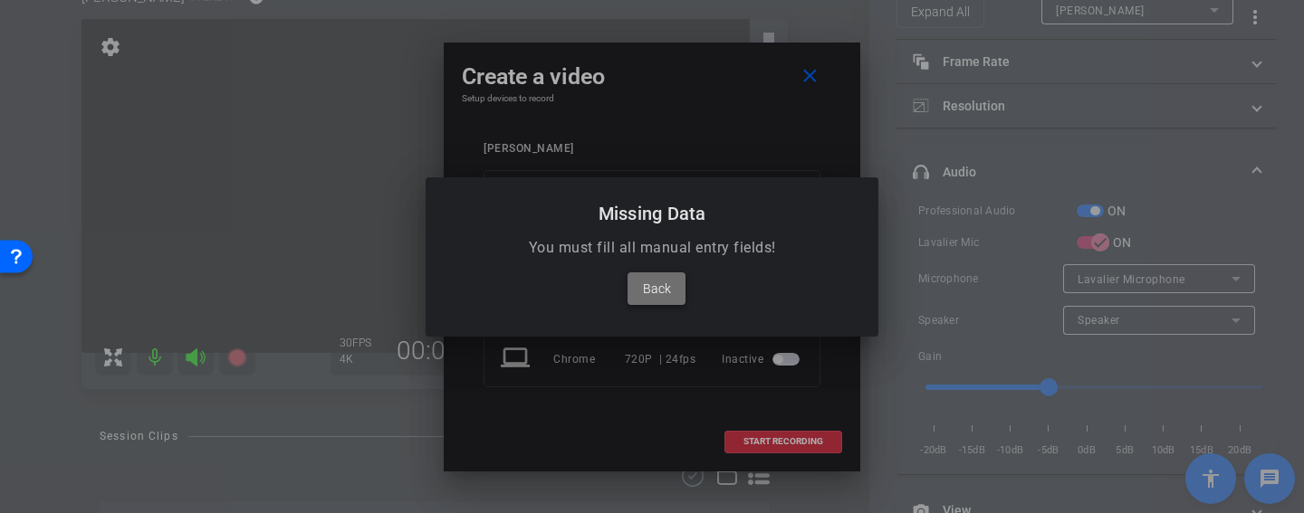
click at [673, 296] on span at bounding box center [657, 288] width 58 height 43
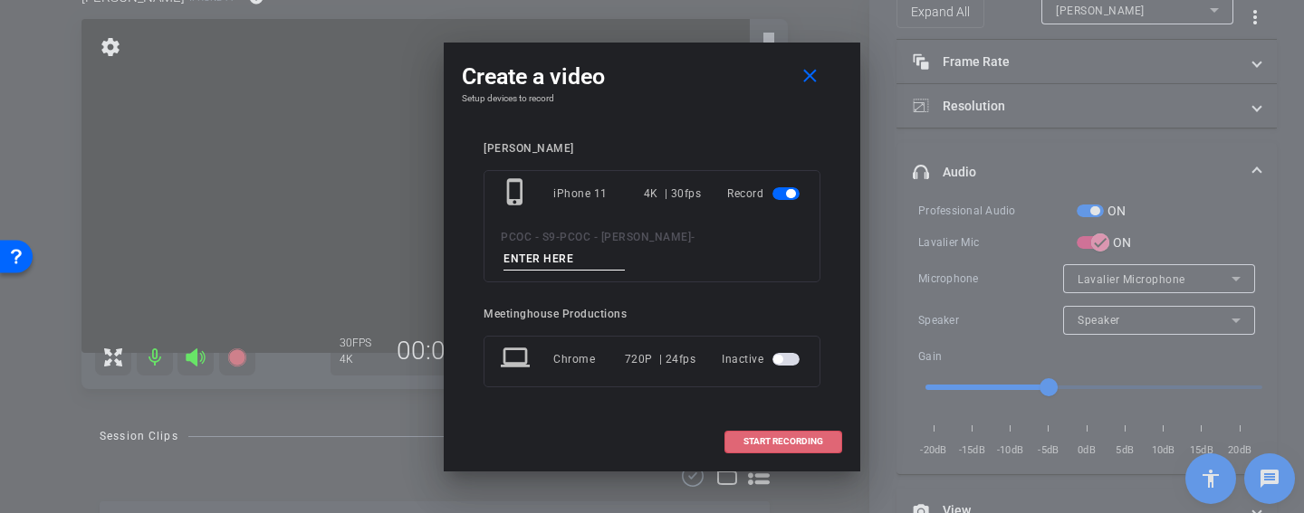
click at [562, 251] on input at bounding box center [563, 259] width 121 height 23
type input "902 story 4"
click at [775, 439] on span "START RECORDING" at bounding box center [783, 441] width 80 height 9
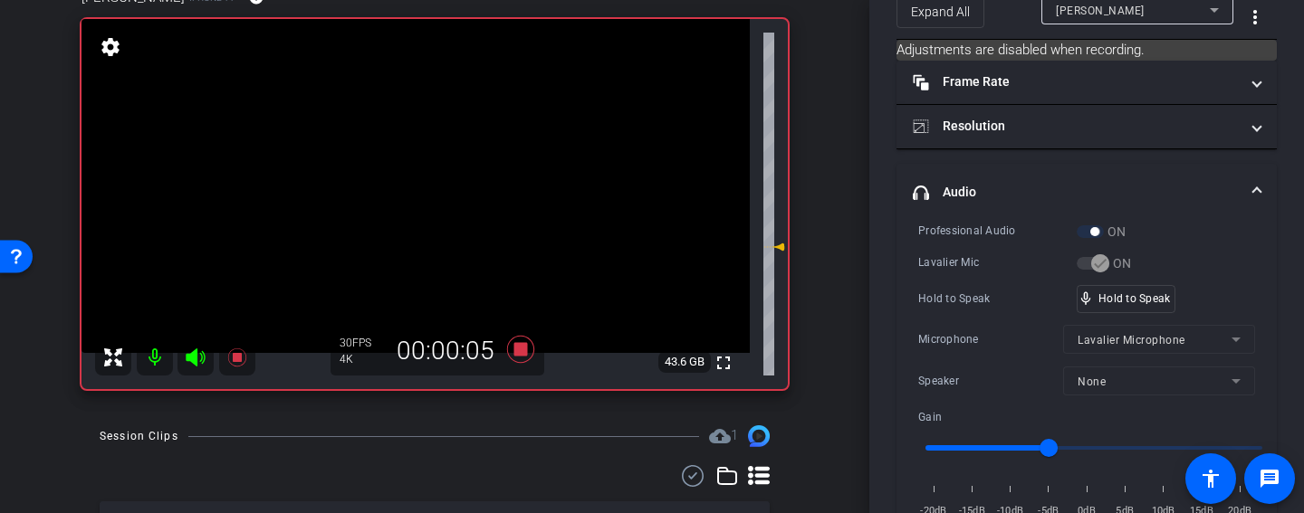
click at [1200, 295] on div "Hold to Speak mic_none Hold to Speak" at bounding box center [1086, 299] width 337 height 28
click at [1124, 303] on div "mic_none Speaking..." at bounding box center [1118, 299] width 81 height 26
click at [1124, 306] on div "mic_none Speaking..." at bounding box center [1118, 299] width 81 height 26
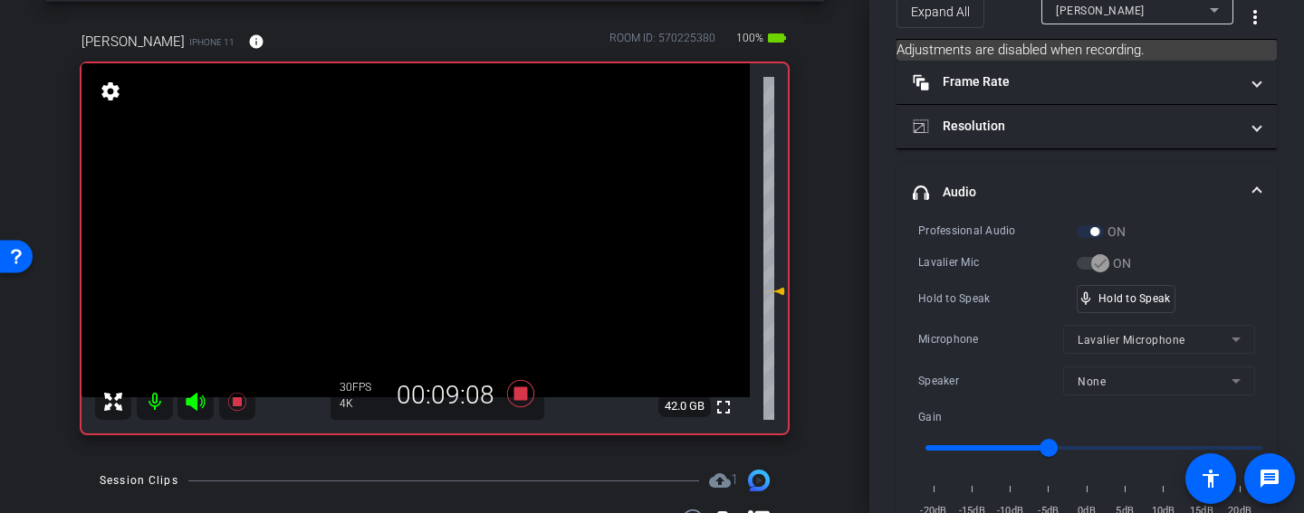
scroll to position [77, 0]
click at [1122, 303] on div "mic_none Speaking..." at bounding box center [1118, 299] width 81 height 26
click at [1134, 306] on div "mic_none Speaking..." at bounding box center [1118, 299] width 81 height 26
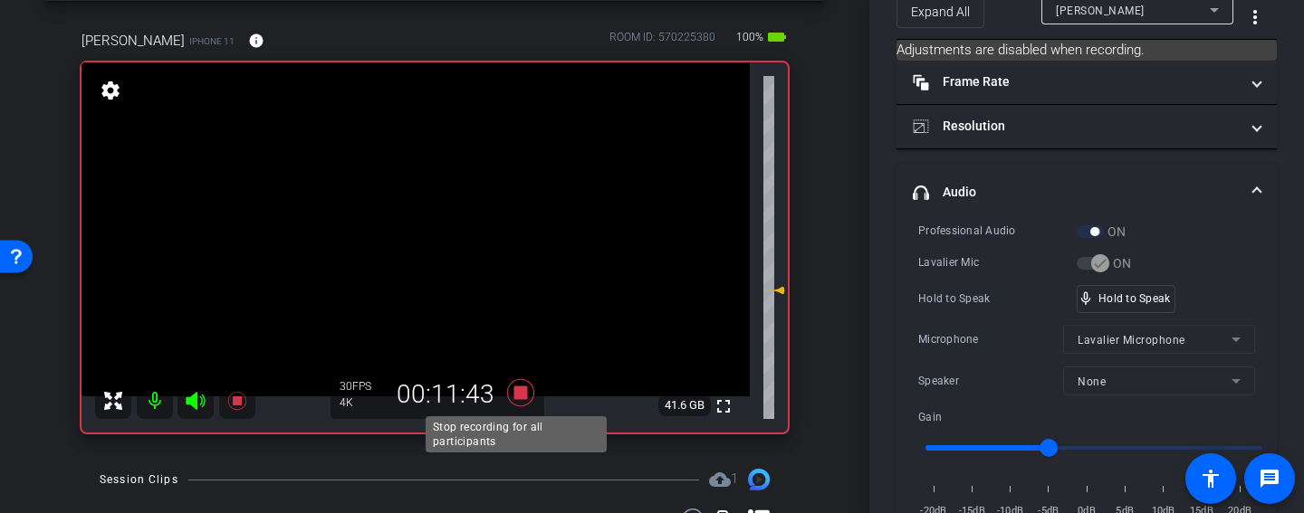
click at [520, 393] on icon at bounding box center [520, 392] width 27 height 27
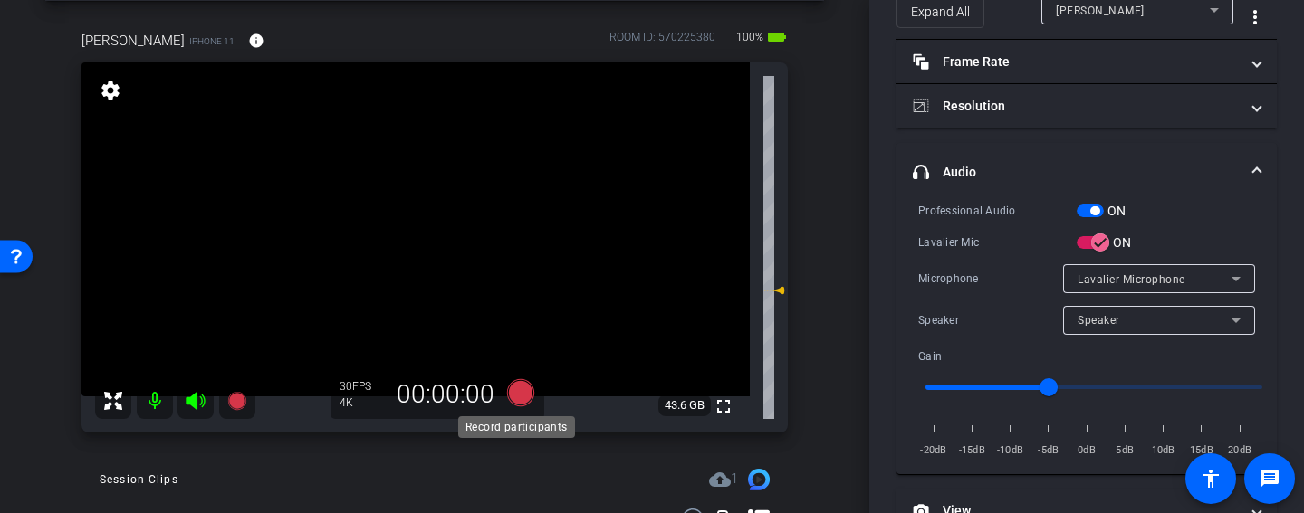
click at [524, 398] on icon at bounding box center [520, 392] width 27 height 27
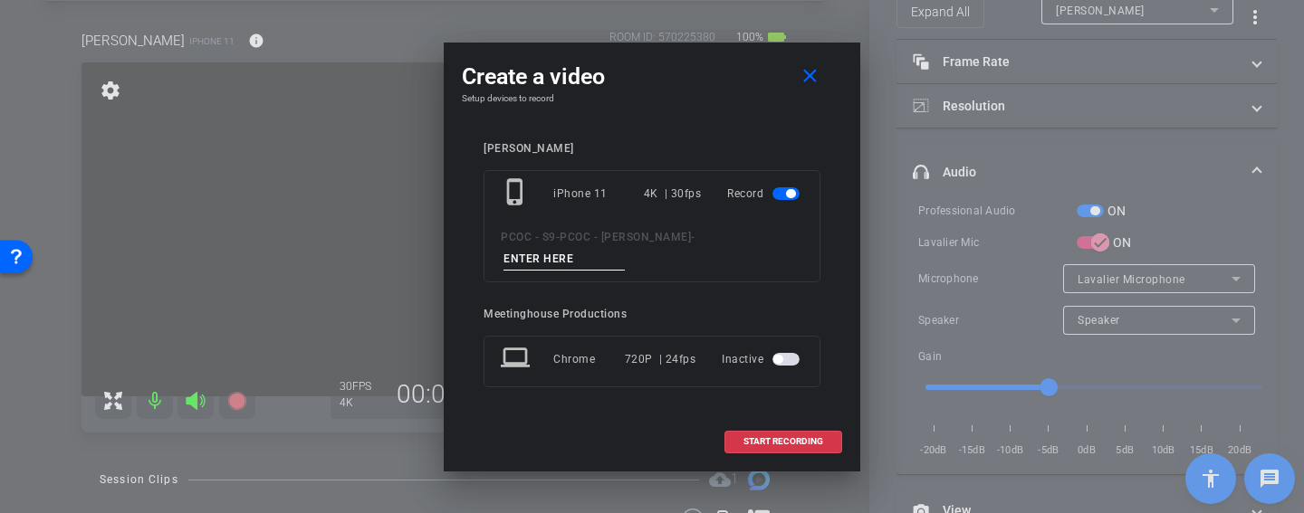
click at [556, 261] on input at bounding box center [563, 259] width 121 height 23
type input "902 story 5"
click at [768, 444] on span "START RECORDING" at bounding box center [783, 441] width 80 height 9
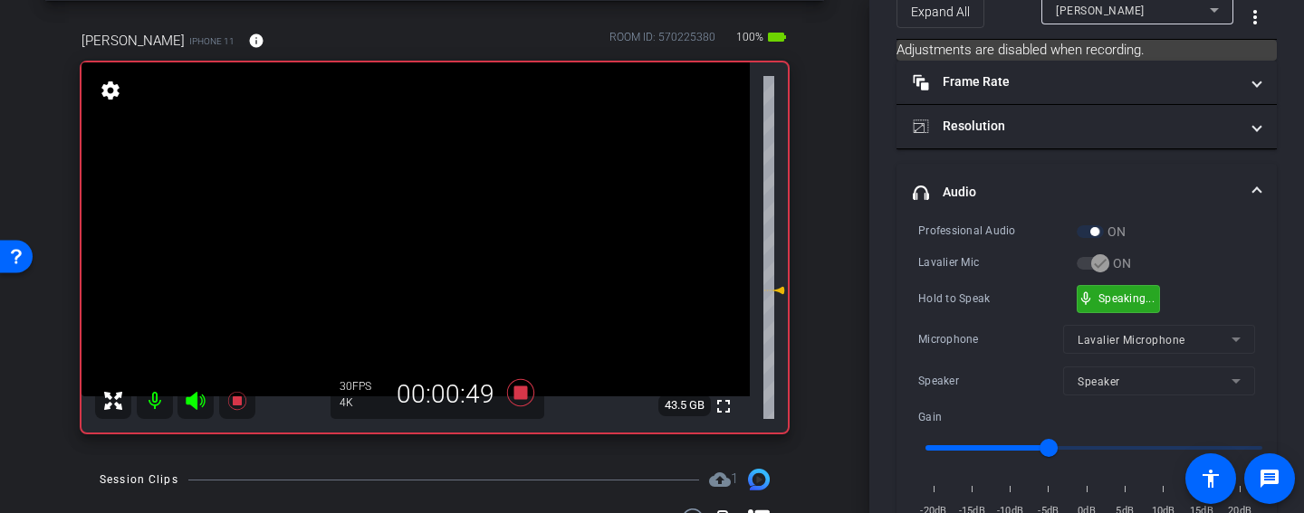
click at [1131, 289] on div "mic_none Speaking..." at bounding box center [1118, 299] width 81 height 26
click at [1151, 305] on div "mic_none Speaking..." at bounding box center [1118, 299] width 81 height 26
click at [1100, 305] on div "mic_none Speaking..." at bounding box center [1118, 299] width 81 height 26
click at [1150, 306] on div "mic_none Speaking..." at bounding box center [1118, 299] width 81 height 26
click at [1106, 307] on div "mic_none Speaking..." at bounding box center [1118, 299] width 81 height 26
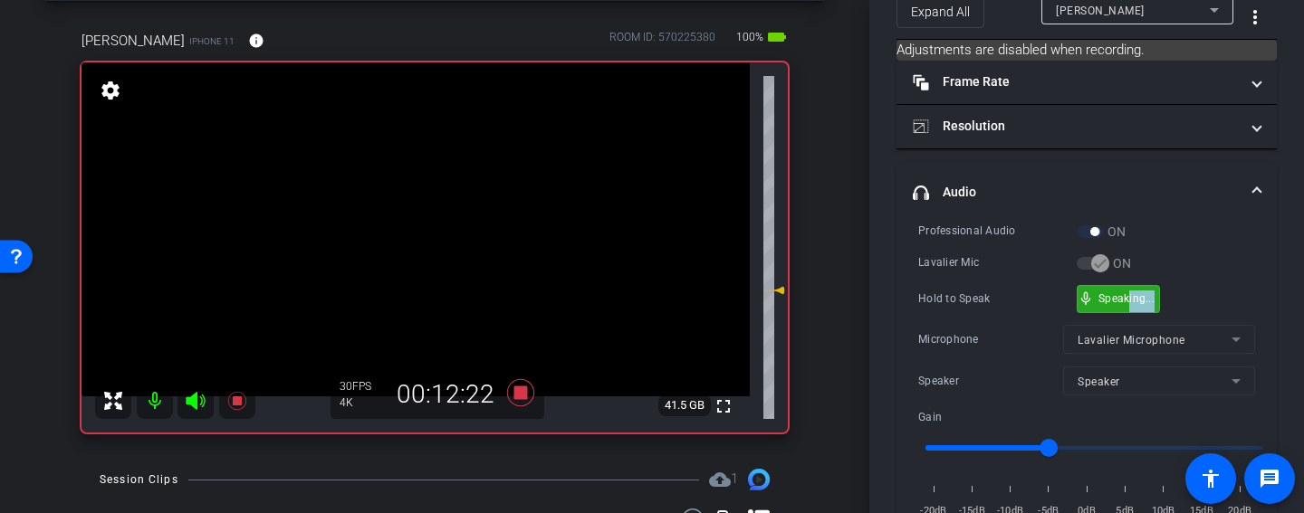
drag, startPoint x: 1158, startPoint y: 300, endPoint x: 1129, endPoint y: 293, distance: 29.7
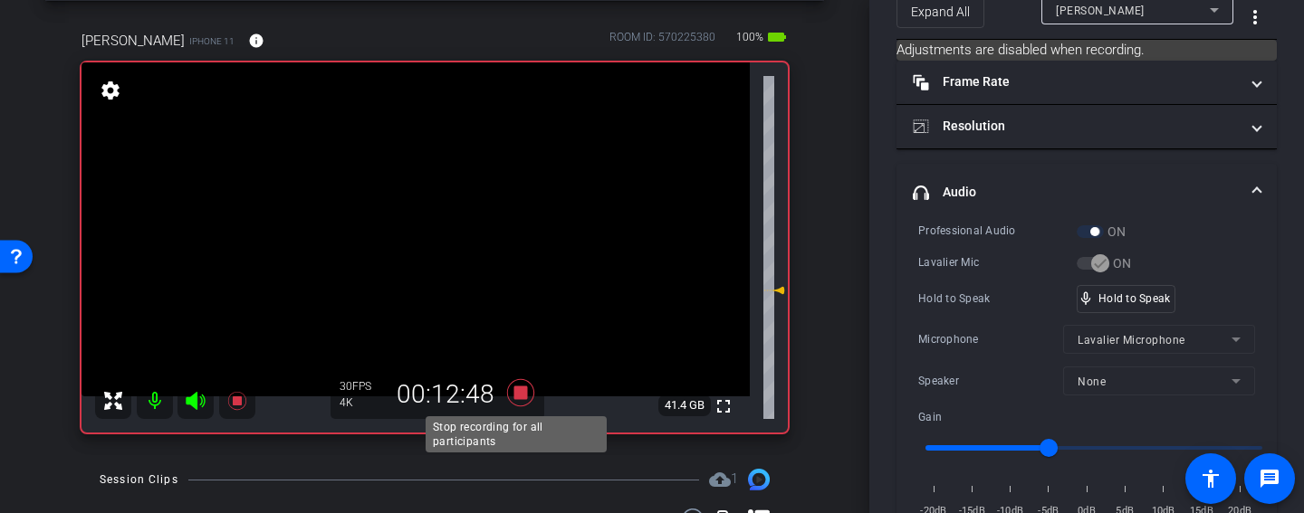
click at [522, 388] on icon at bounding box center [520, 392] width 27 height 27
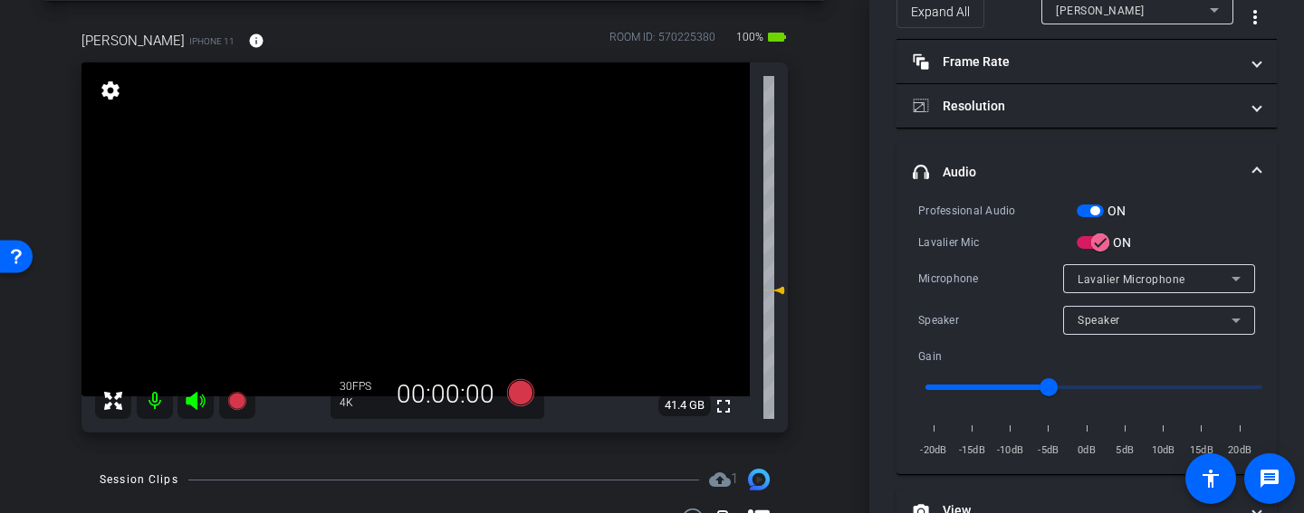
scroll to position [113, 0]
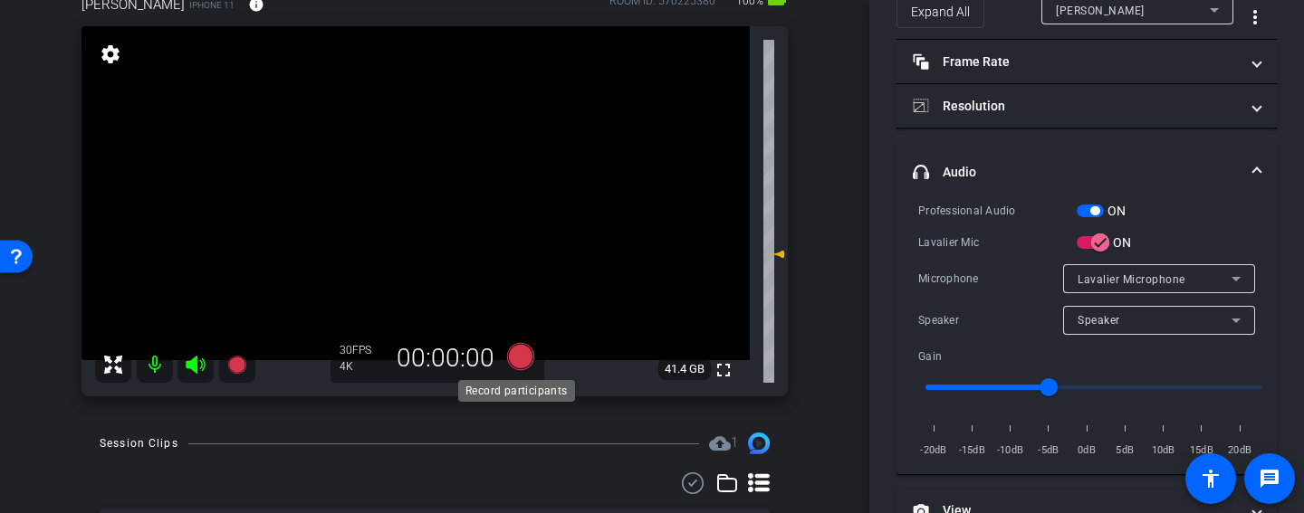
click at [513, 358] on icon at bounding box center [520, 356] width 27 height 27
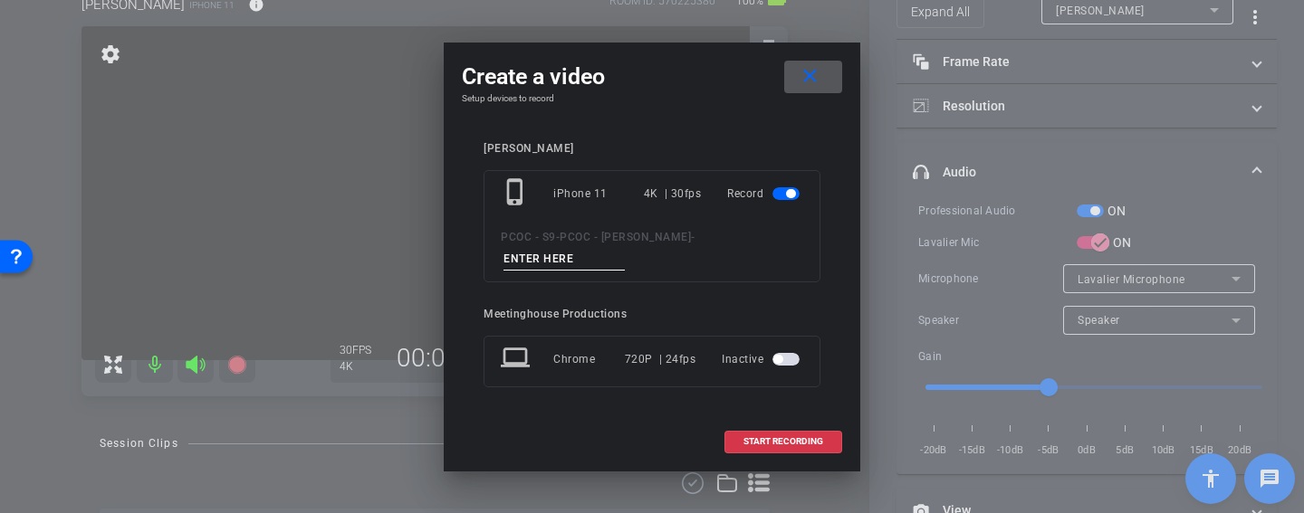
click at [588, 259] on input at bounding box center [563, 259] width 121 height 23
type input "902 story 6"
click at [799, 438] on span "START RECORDING" at bounding box center [783, 441] width 80 height 9
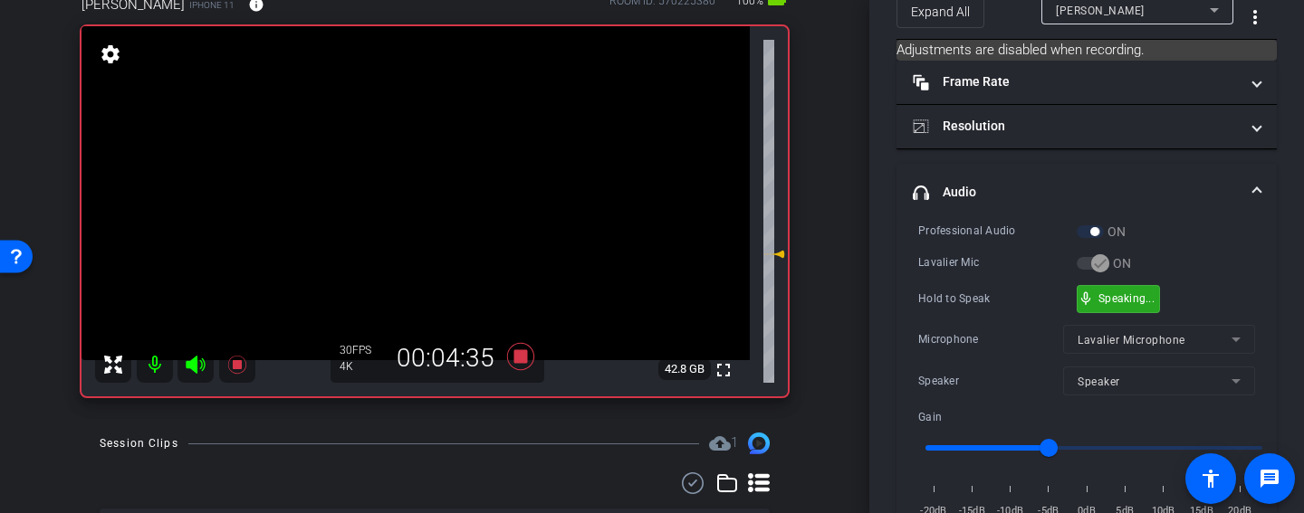
click at [1091, 293] on div "mic_none Speaking..." at bounding box center [1118, 299] width 81 height 26
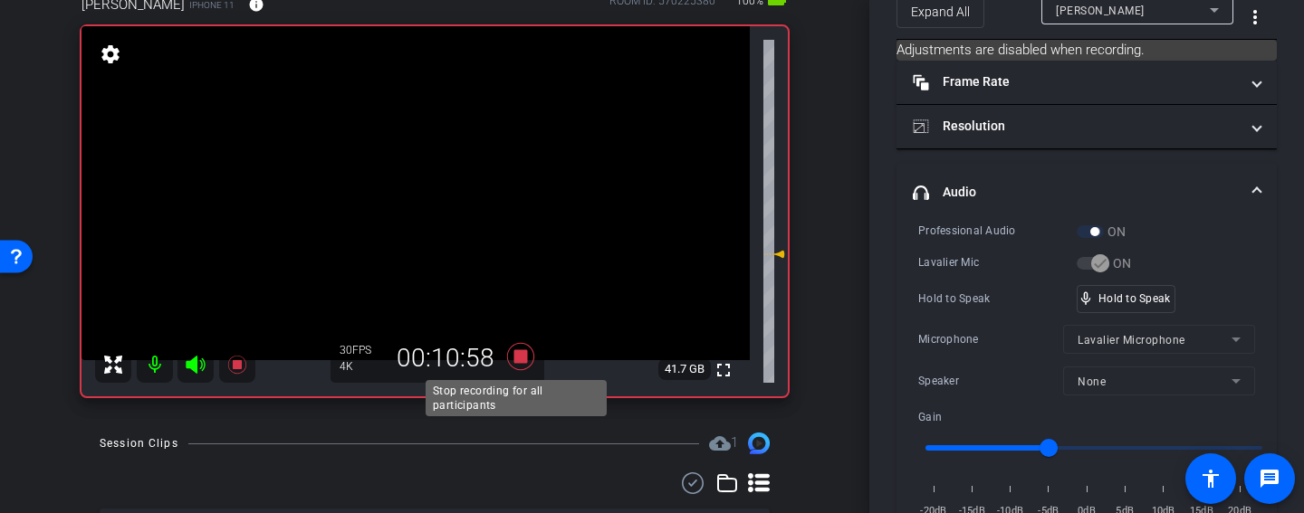
click at [516, 359] on icon at bounding box center [520, 356] width 27 height 27
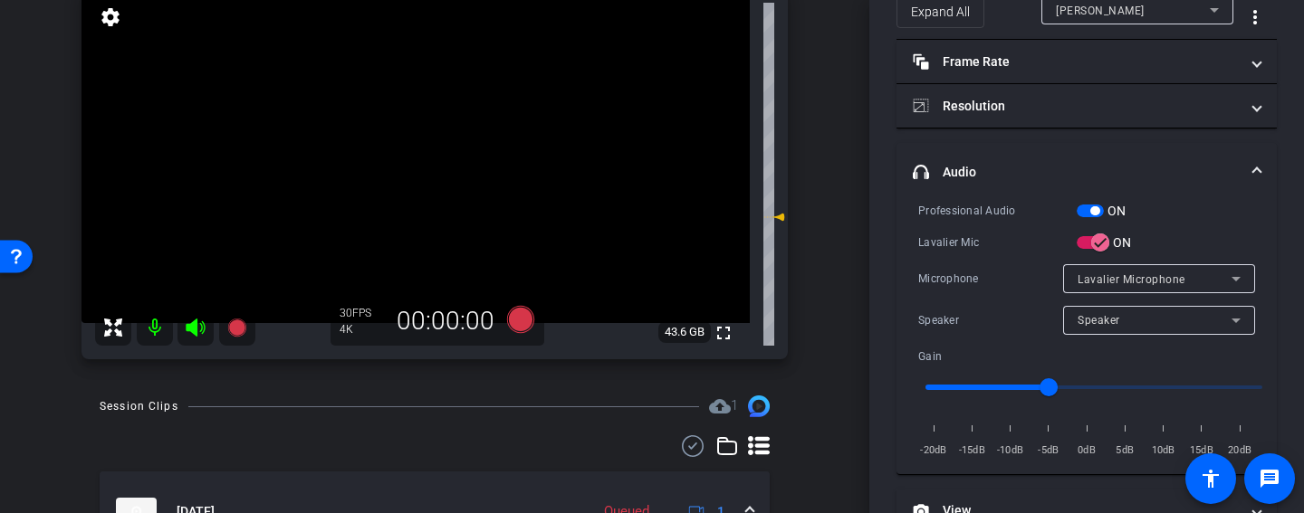
scroll to position [149, 0]
click at [519, 316] on icon at bounding box center [520, 320] width 27 height 27
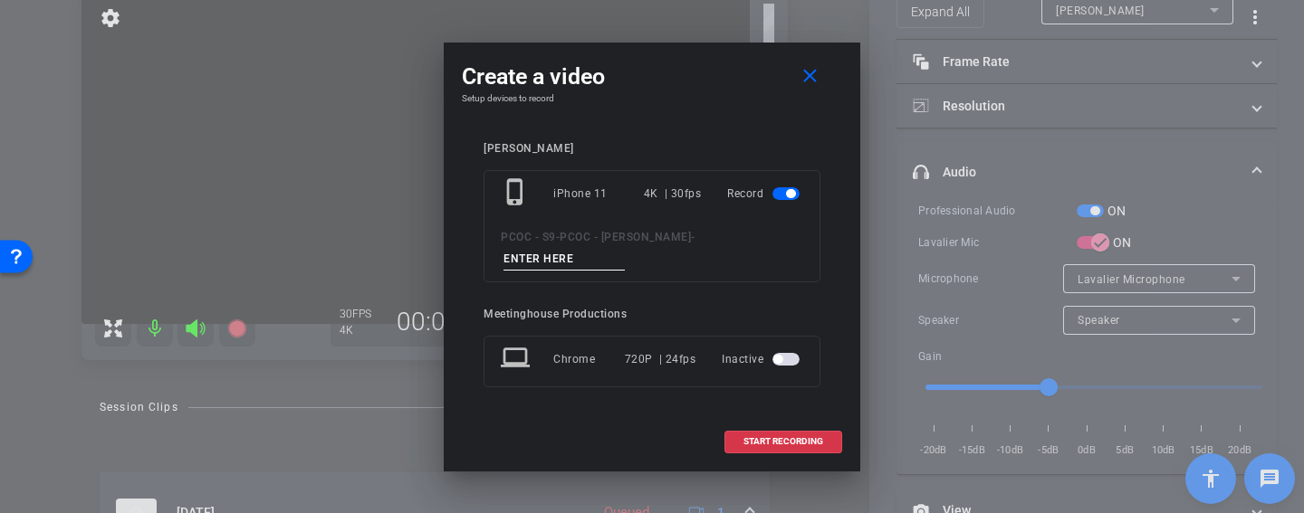
click at [602, 253] on input at bounding box center [563, 259] width 121 height 23
type input "902 story 7"
click at [770, 440] on span "START RECORDING" at bounding box center [783, 441] width 80 height 9
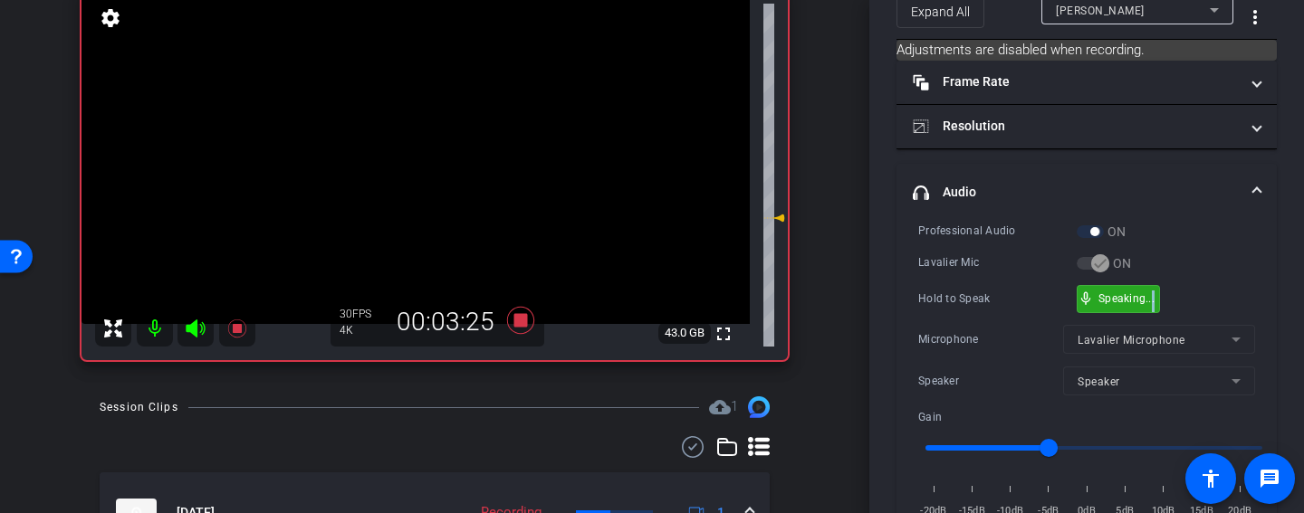
drag, startPoint x: 1159, startPoint y: 295, endPoint x: 1149, endPoint y: 298, distance: 10.3
click at [1193, 298] on div "Hold to Speak mic_none Hold to Speak" at bounding box center [1086, 299] width 337 height 28
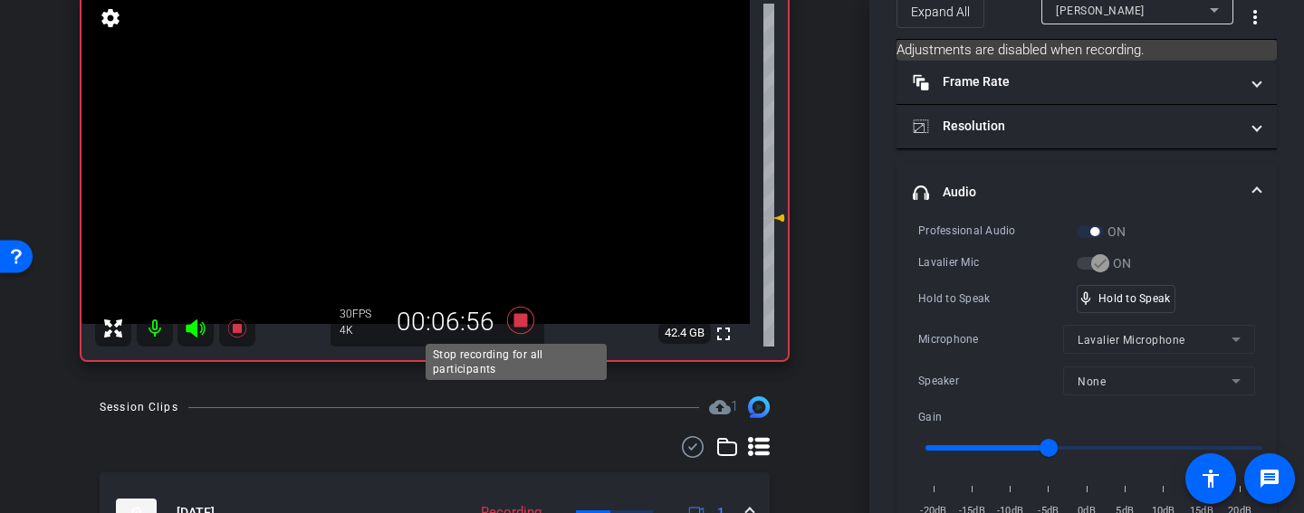
click at [521, 320] on icon at bounding box center [520, 320] width 27 height 27
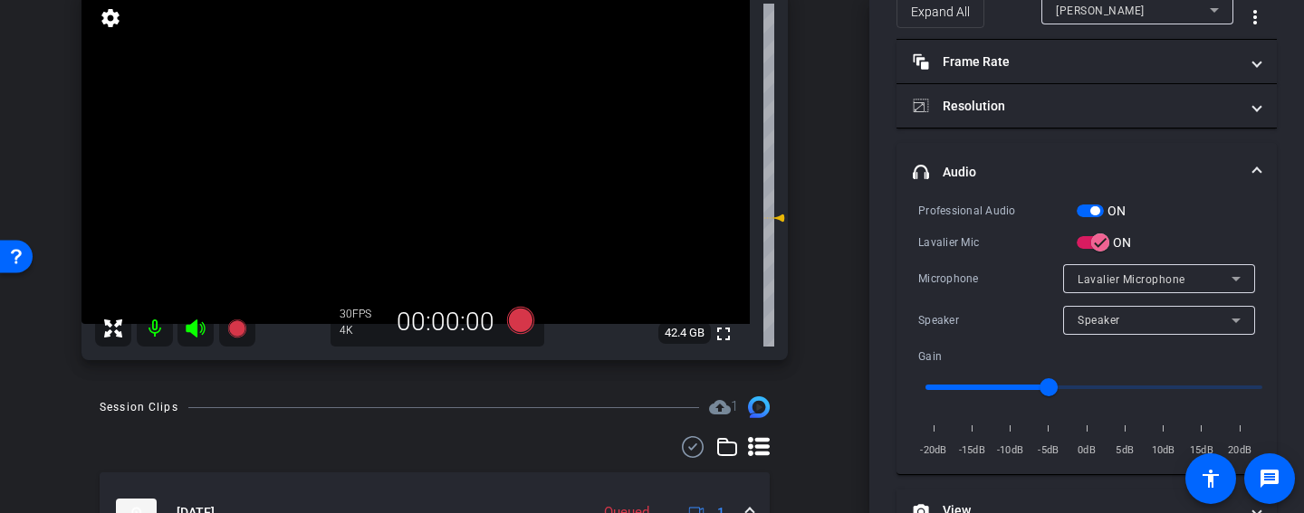
scroll to position [78, 0]
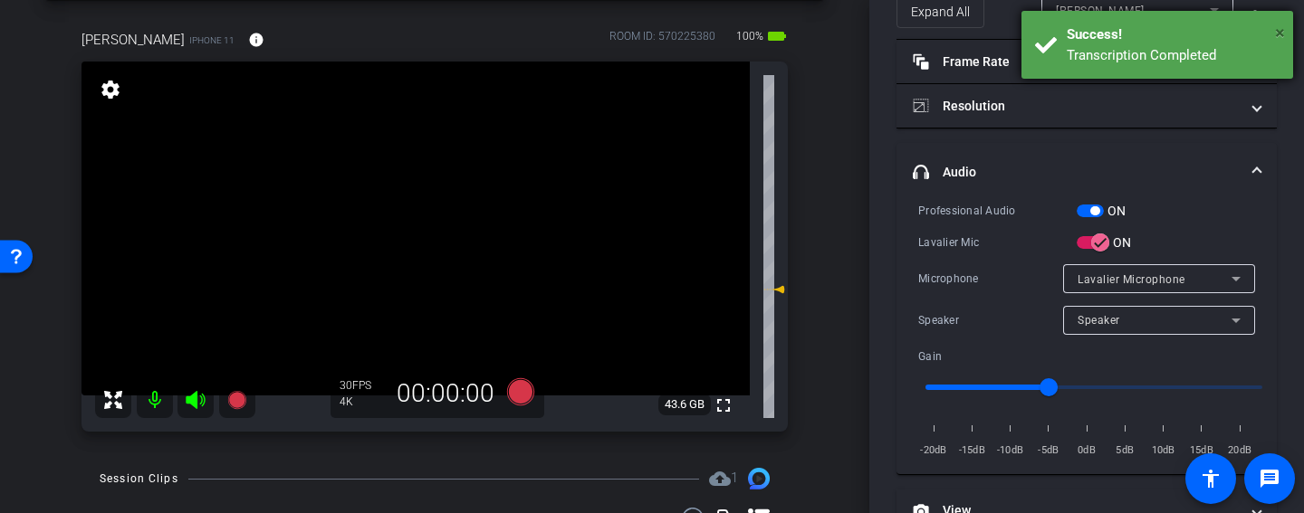
click at [1279, 30] on span "×" at bounding box center [1280, 33] width 10 height 22
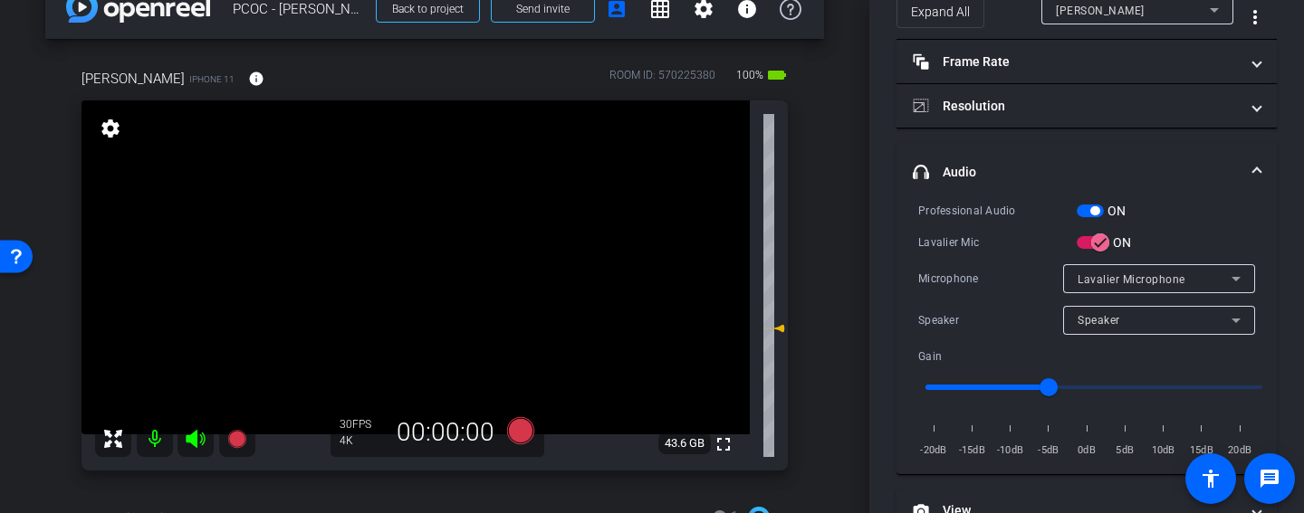
scroll to position [44, 0]
